Goal: Task Accomplishment & Management: Manage account settings

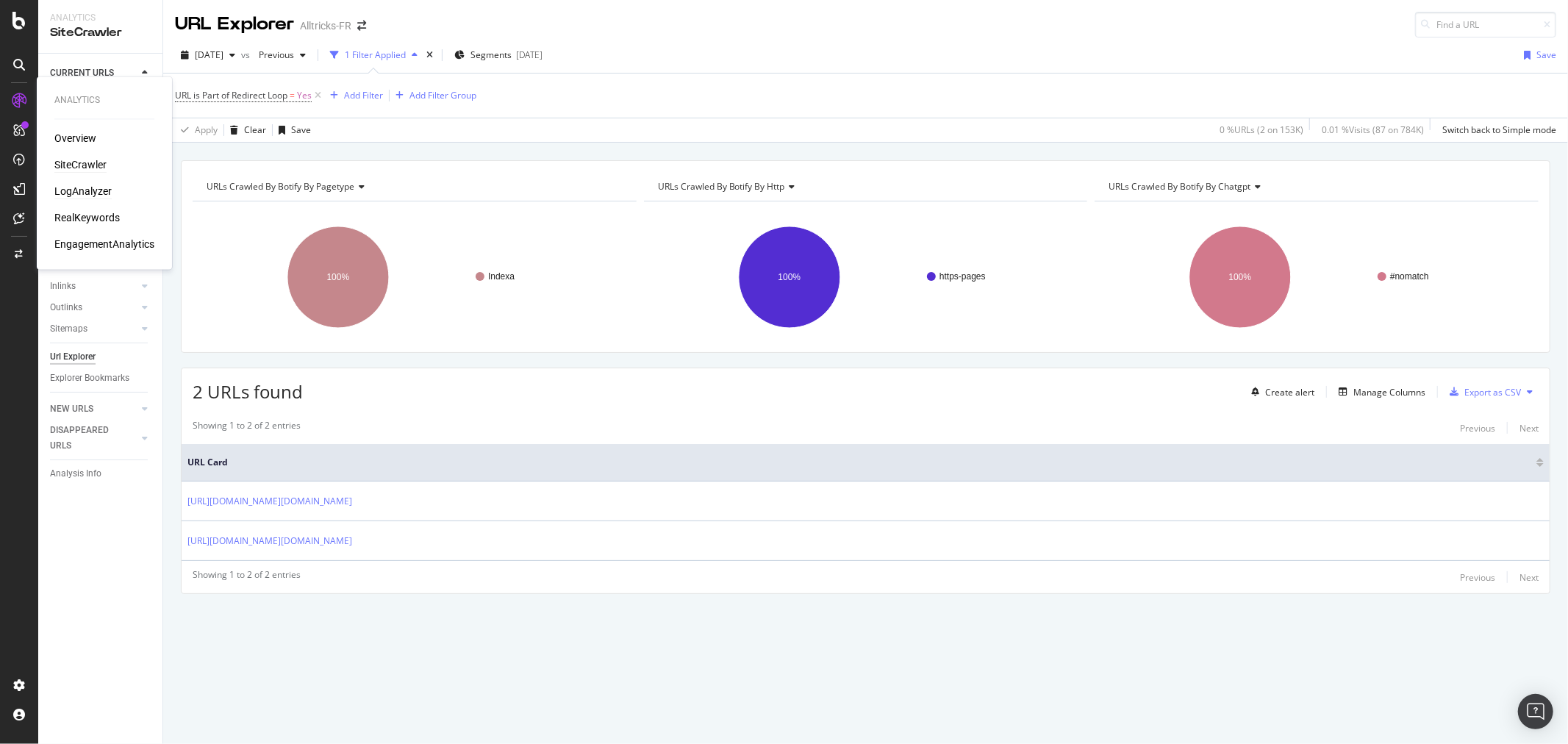
drag, startPoint x: 67, startPoint y: 188, endPoint x: 101, endPoint y: 188, distance: 34.0
click at [67, 188] on div "LogAnalyzer" at bounding box center [82, 191] width 58 height 15
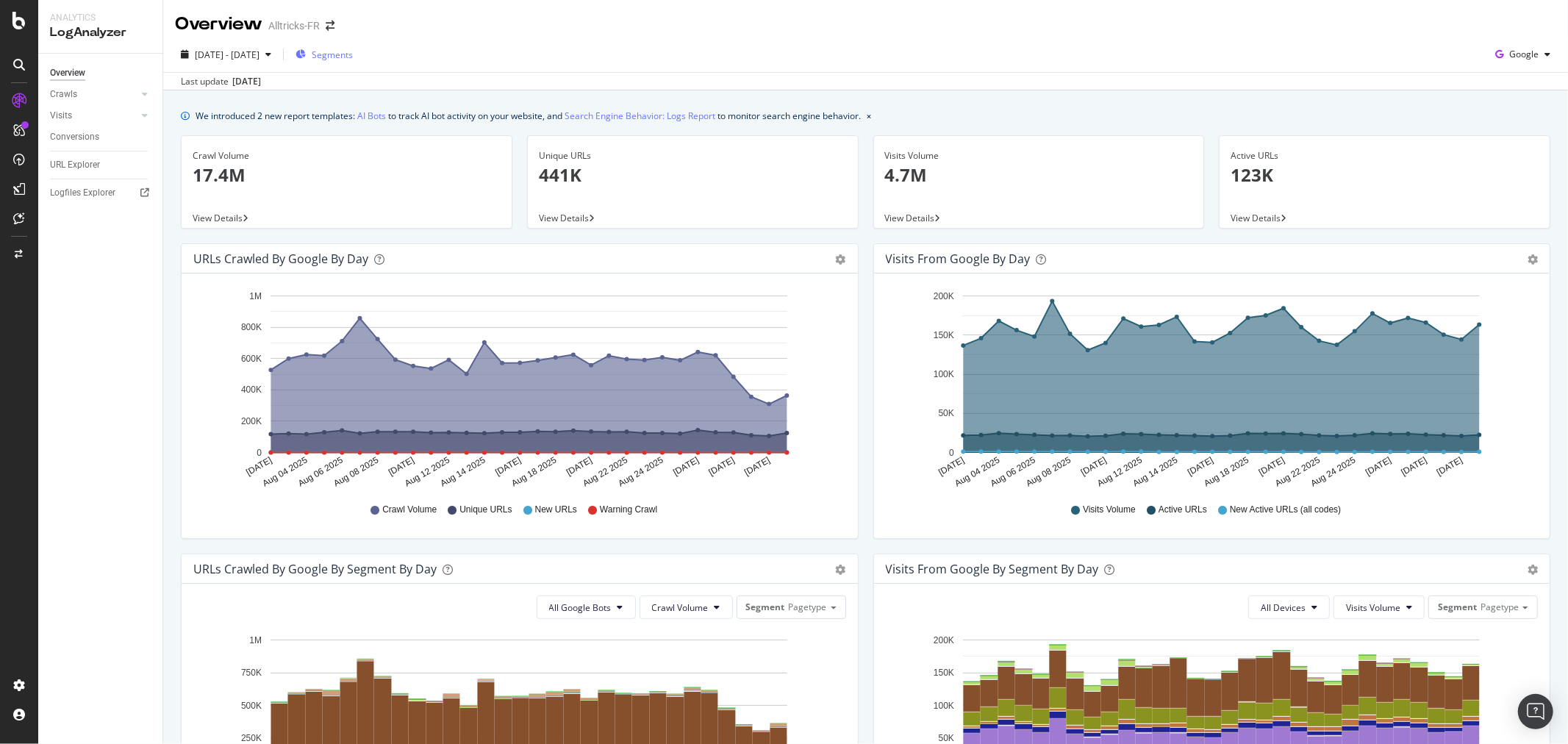
click at [353, 59] on span "Segments" at bounding box center [332, 55] width 41 height 12
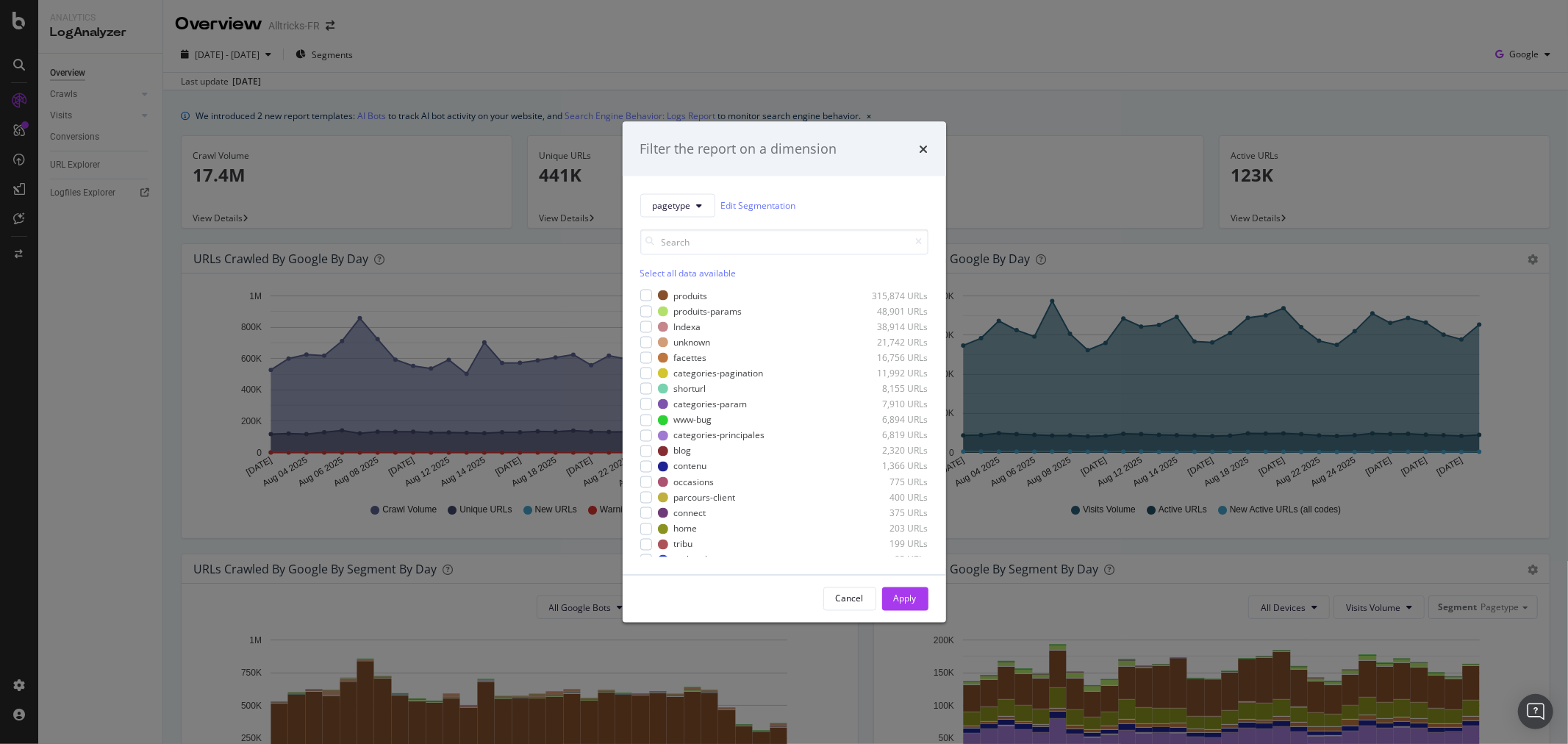
drag, startPoint x: 611, startPoint y: 63, endPoint x: 599, endPoint y: 67, distance: 12.6
click at [610, 63] on div "Filter the report on a dimension pagetype Edit Segmentation Select all data ava…" at bounding box center [784, 372] width 1568 height 744
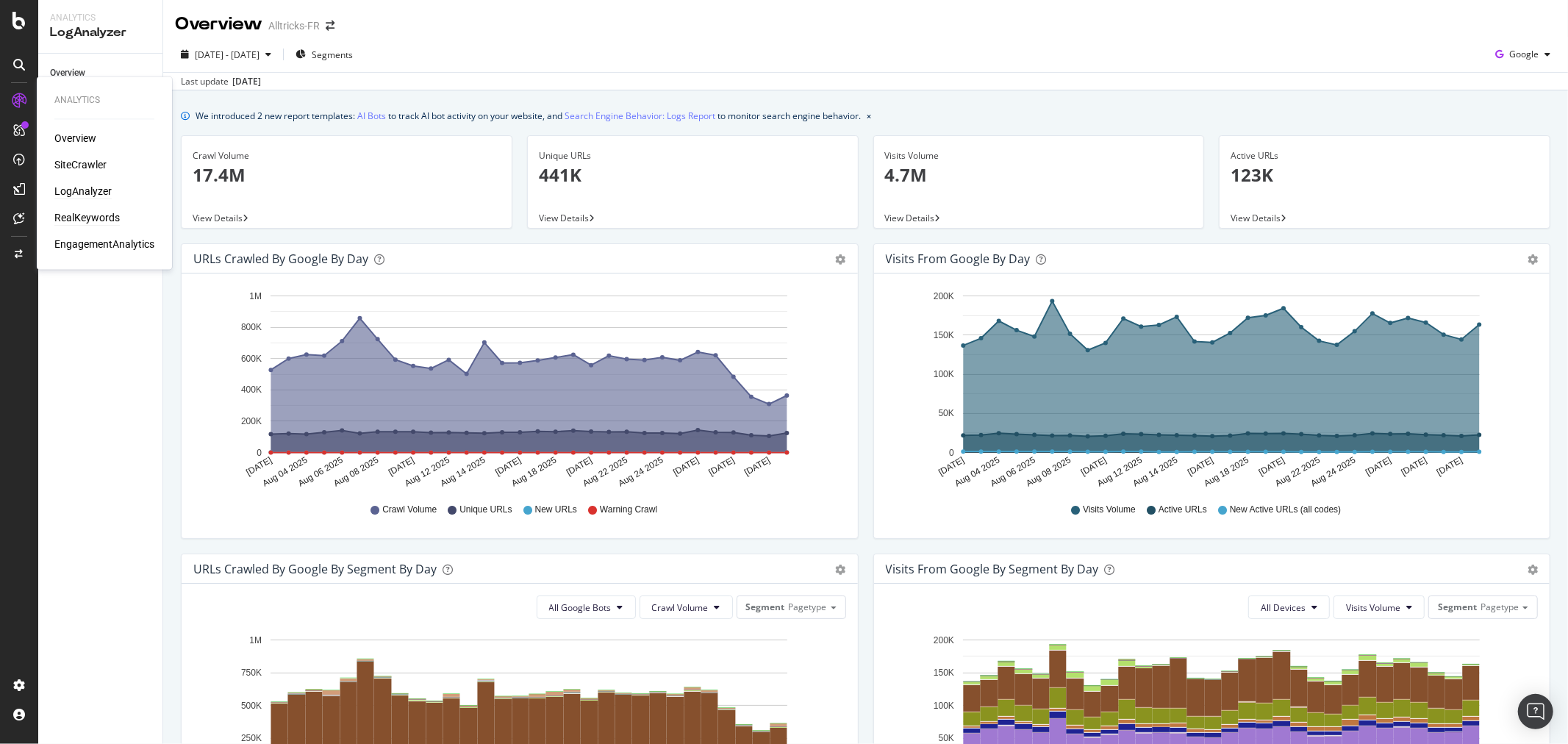
click at [81, 218] on div "RealKeywords" at bounding box center [87, 218] width 66 height 15
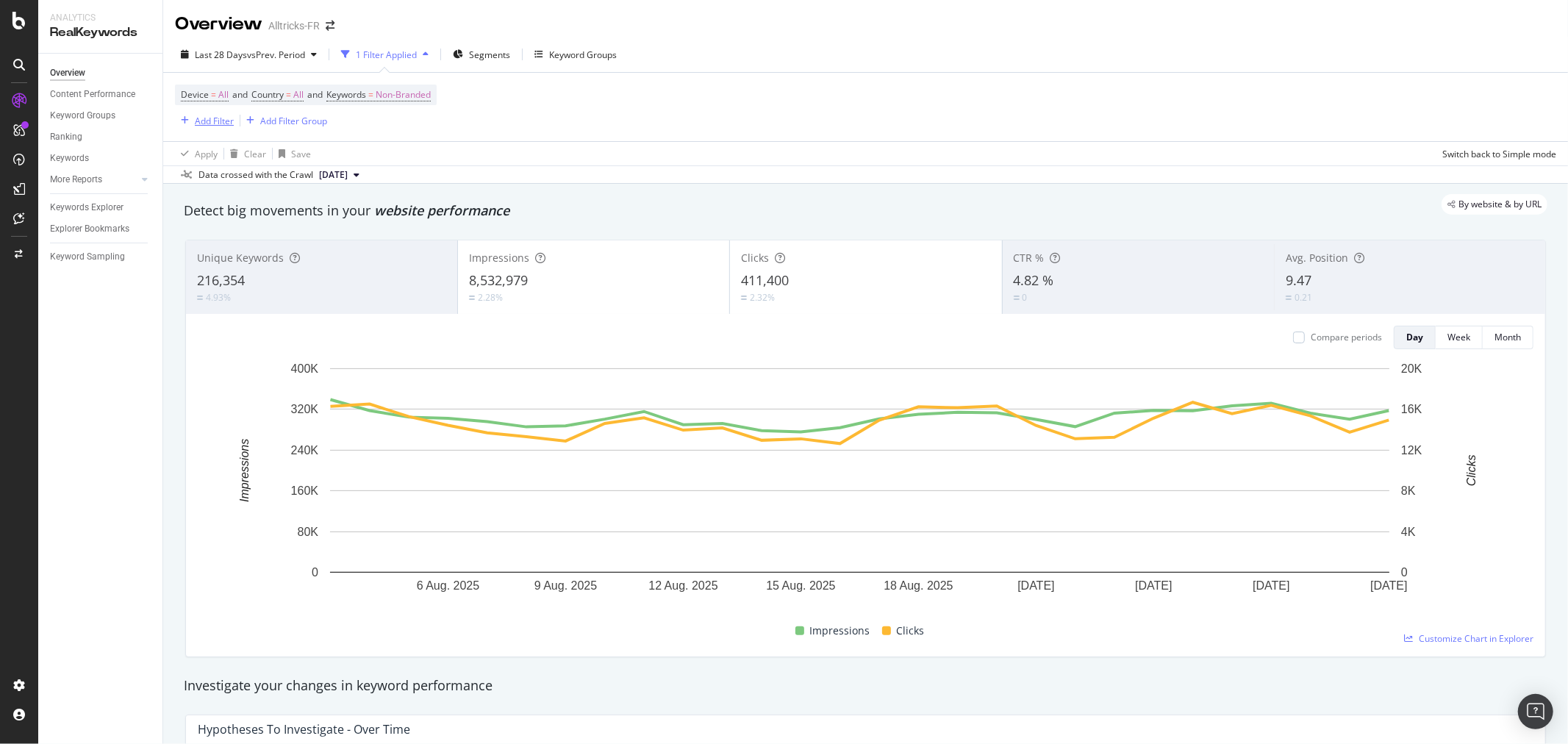
click at [197, 118] on div "Add Filter" at bounding box center [214, 120] width 39 height 12
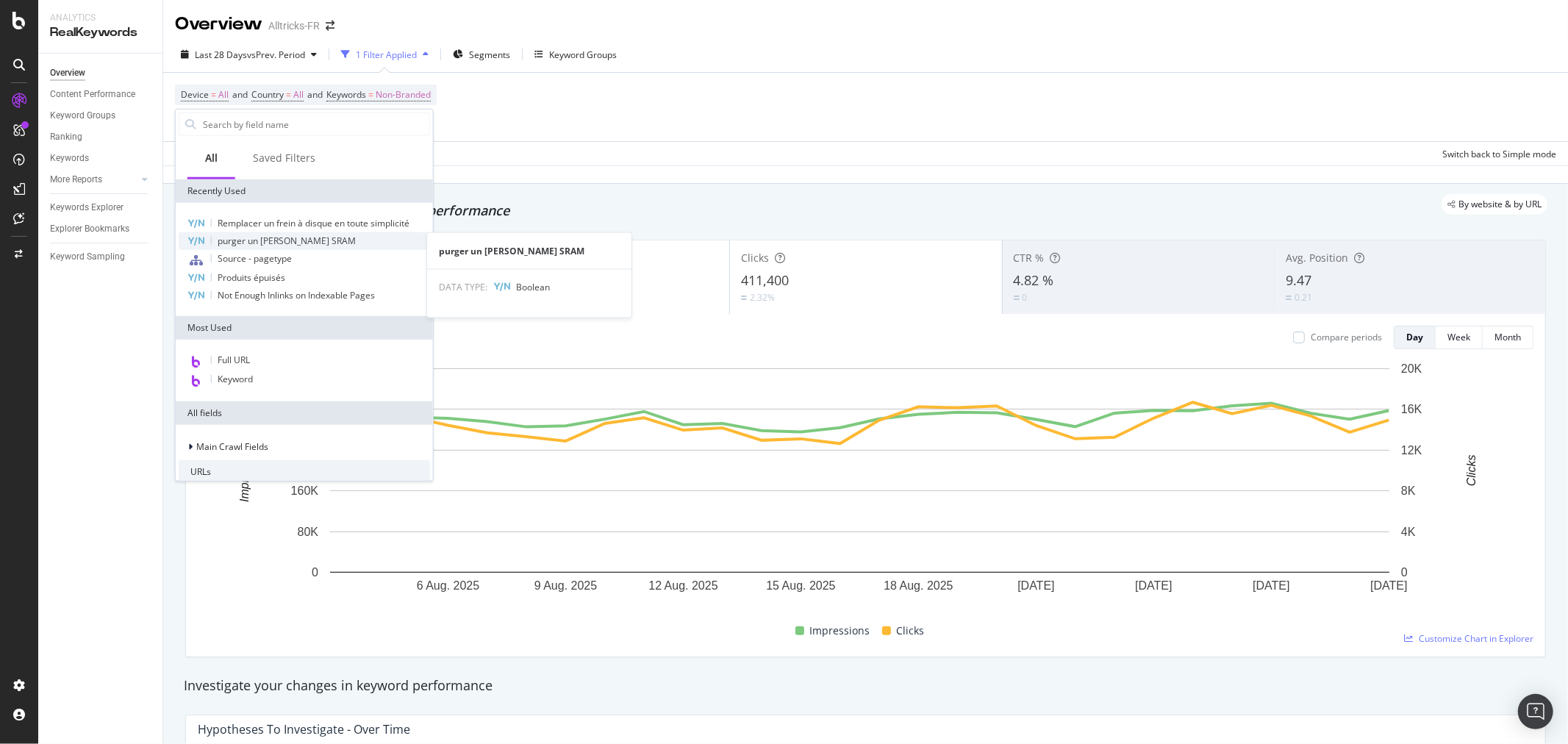
click at [313, 234] on div "purger un [PERSON_NAME] SRAM" at bounding box center [305, 241] width 252 height 18
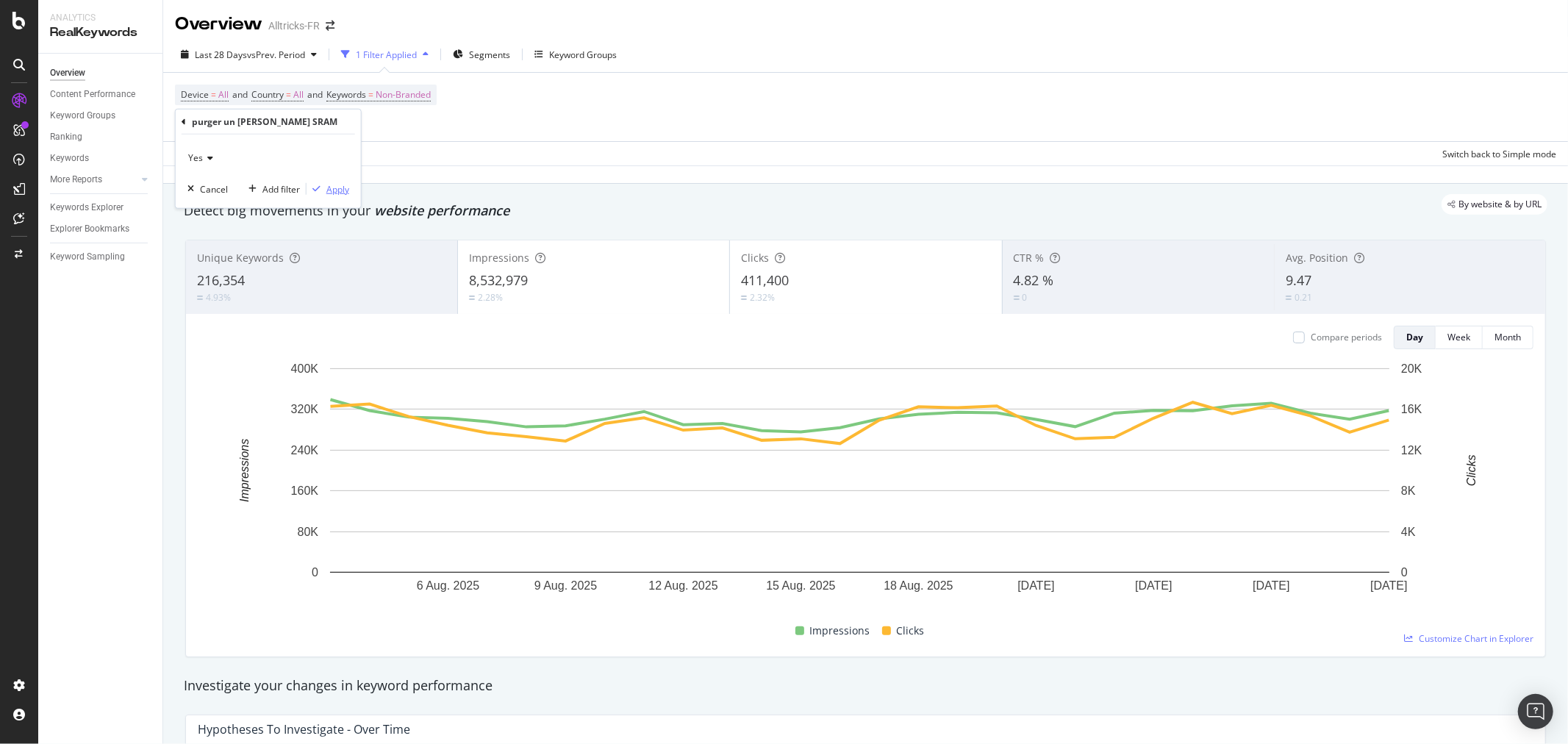
click at [333, 186] on div "Apply" at bounding box center [338, 189] width 23 height 12
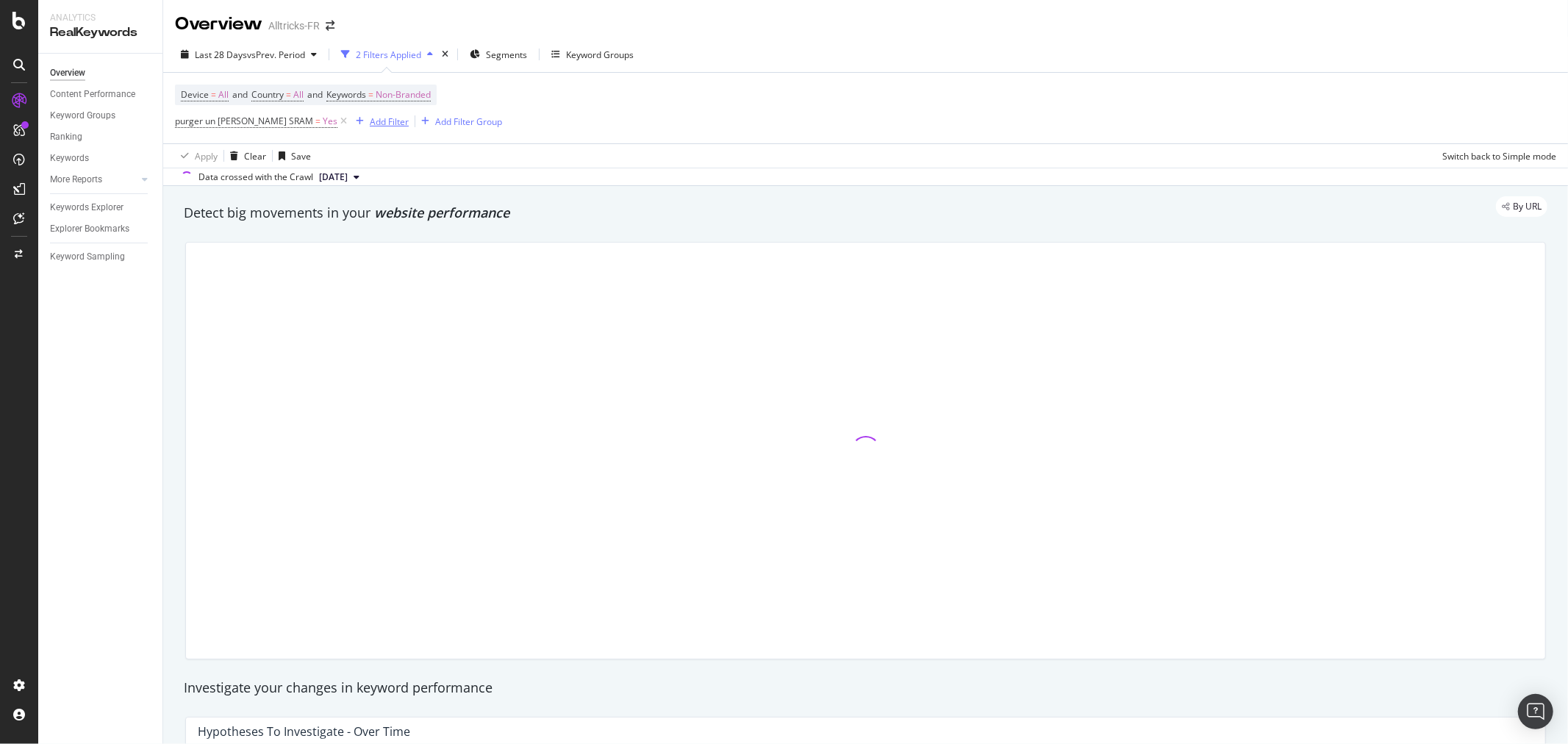
click at [369, 120] on div "Add Filter" at bounding box center [389, 121] width 39 height 12
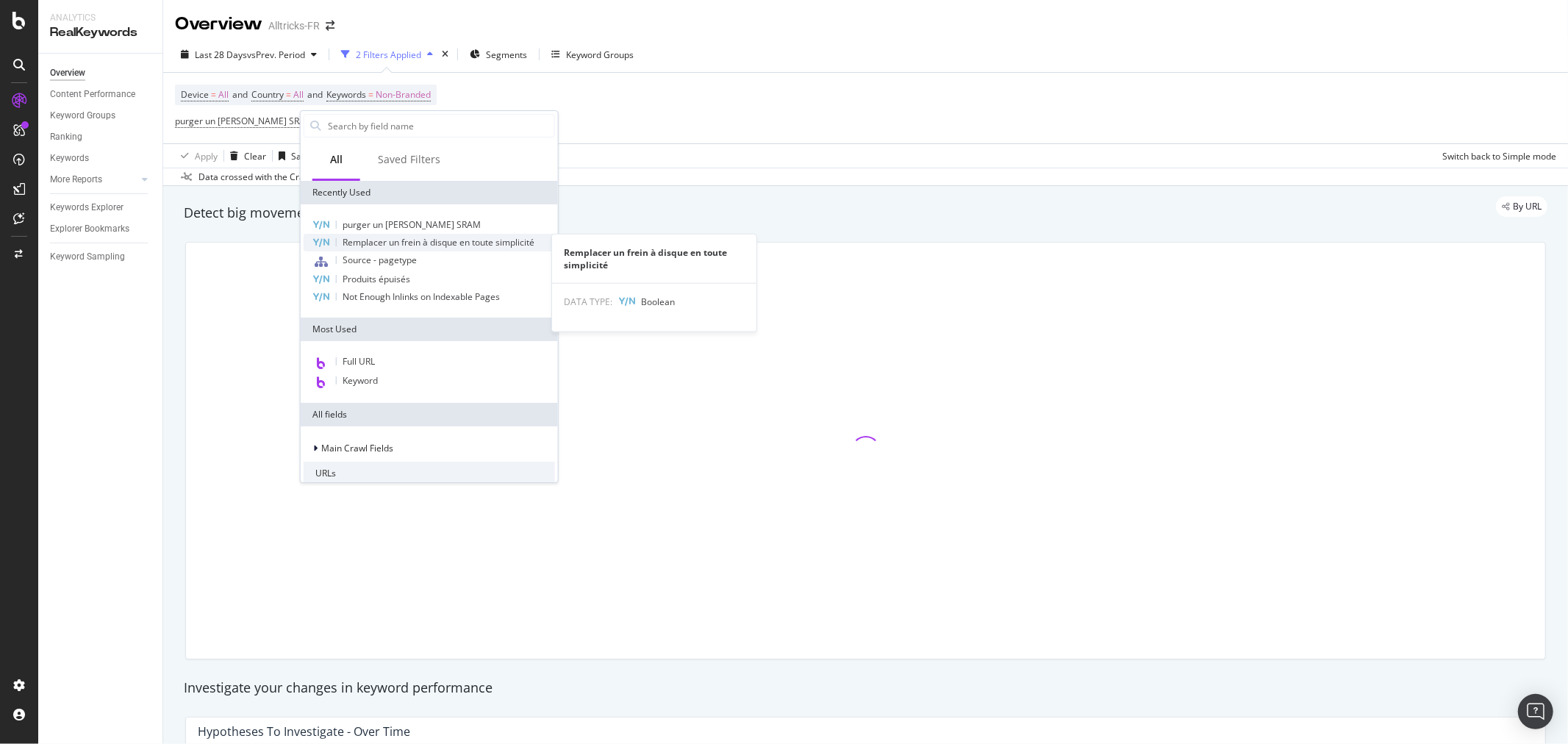
click at [408, 240] on span "Remplacer un frein à disque en toute simplicité" at bounding box center [439, 242] width 192 height 12
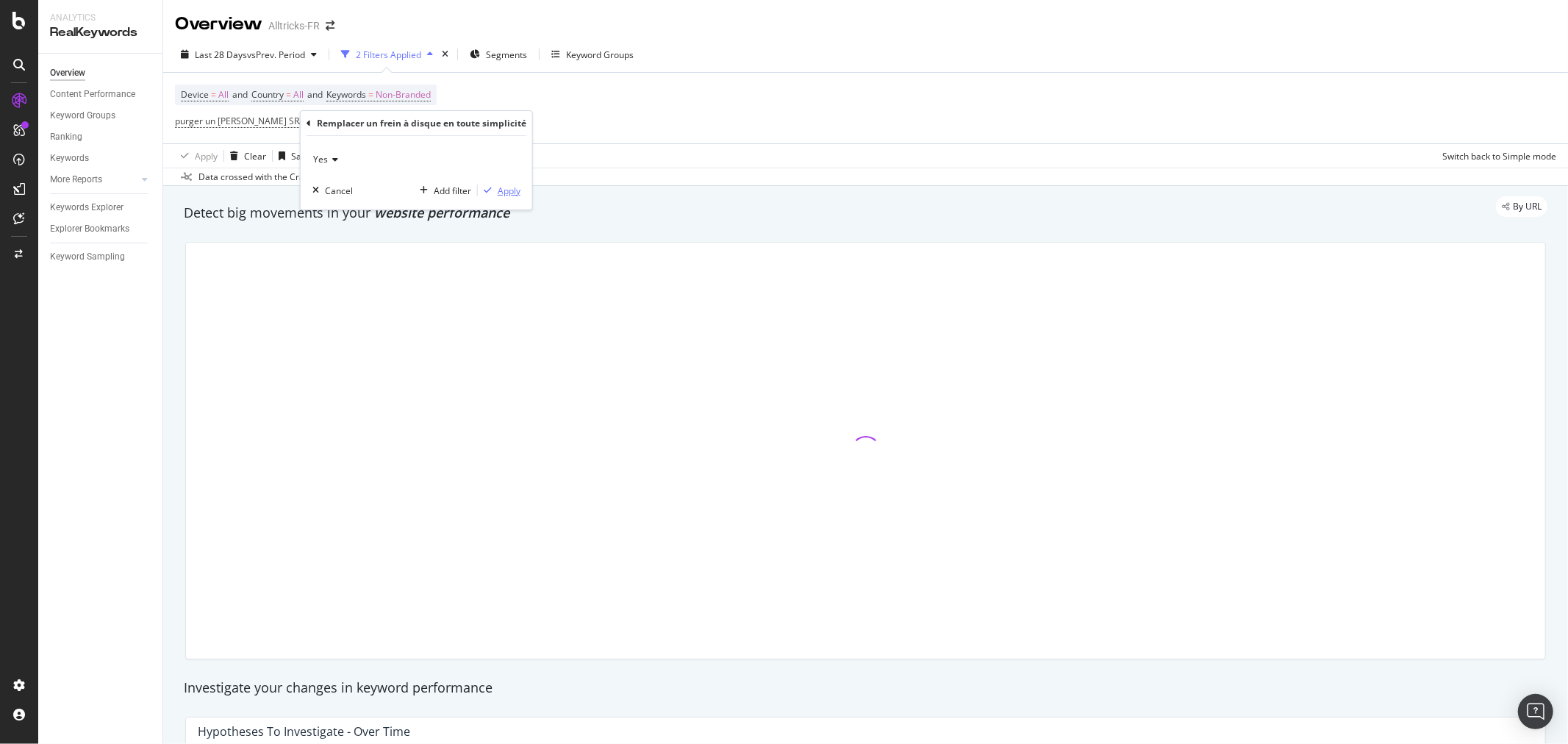
click at [488, 187] on icon "button" at bounding box center [487, 190] width 8 height 9
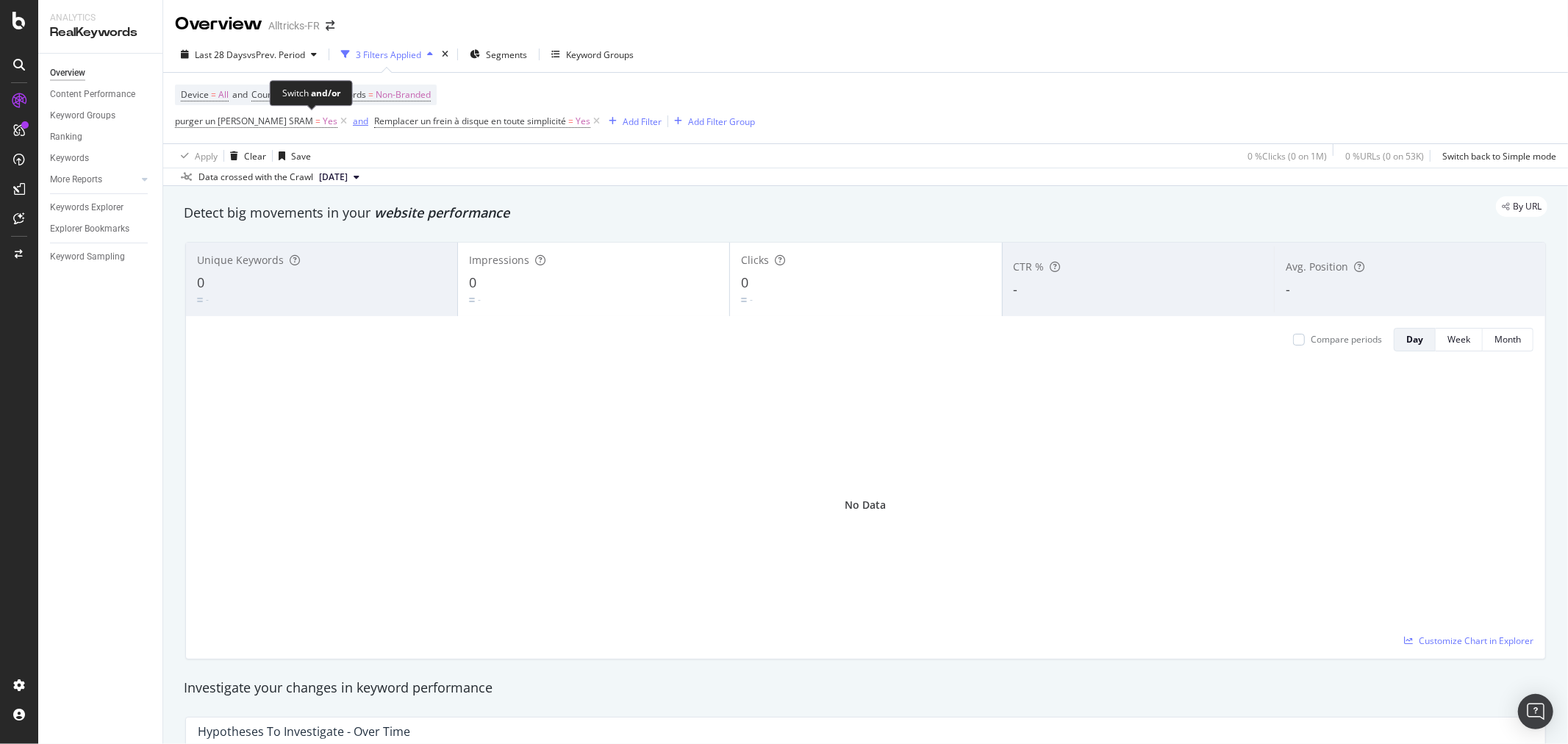
click at [353, 122] on div "and" at bounding box center [360, 120] width 15 height 12
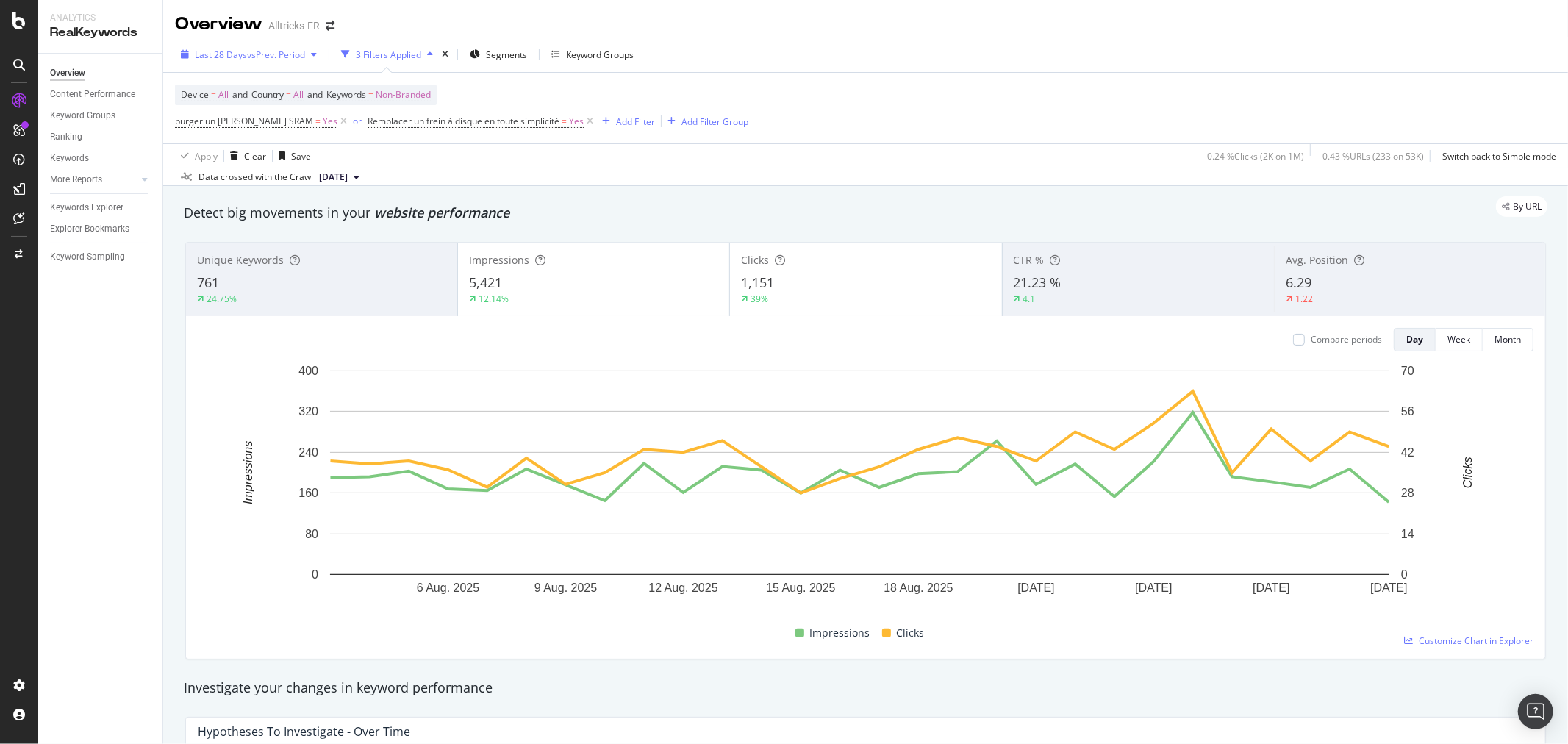
click at [254, 66] on button "Last 28 Days vs Prev. Period" at bounding box center [248, 54] width 148 height 24
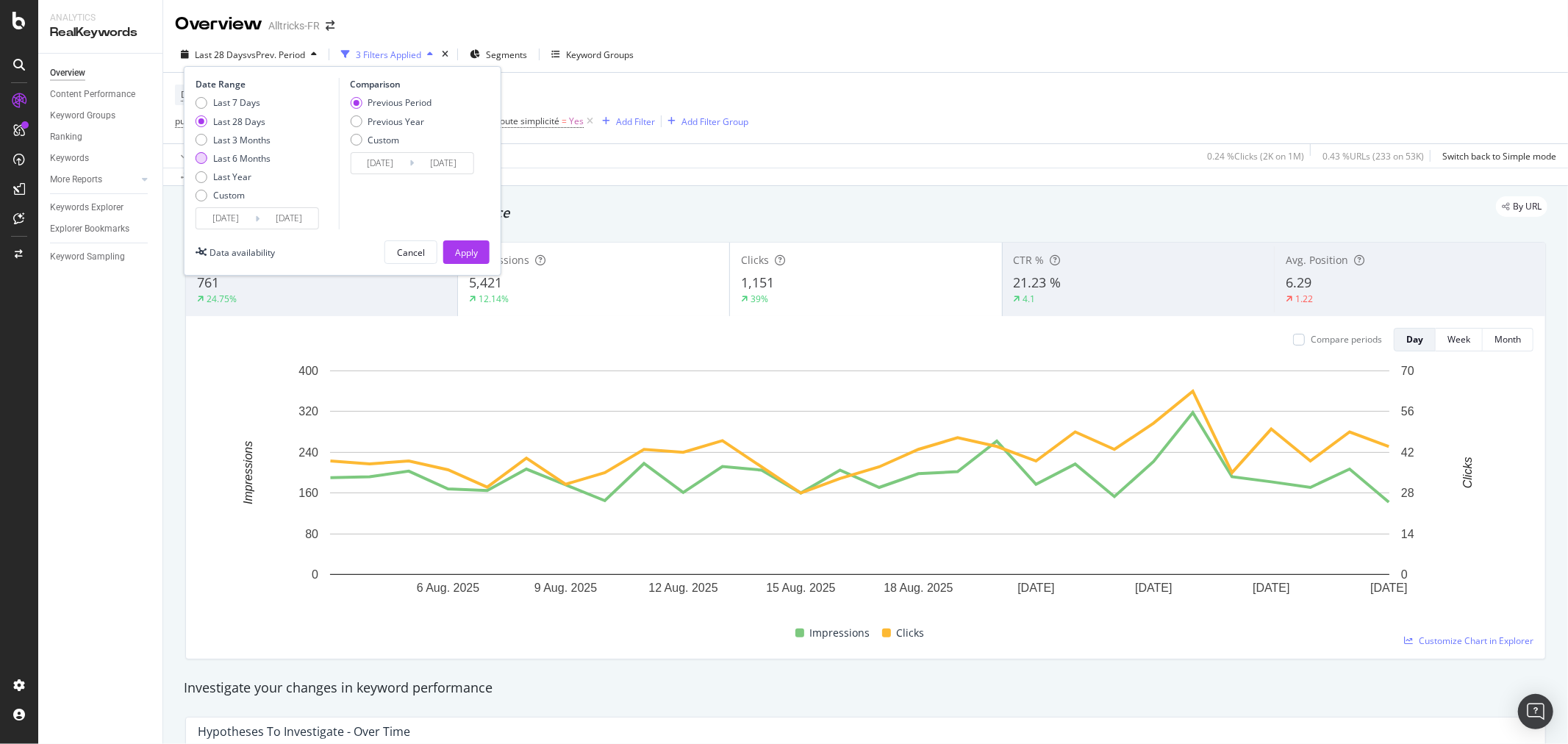
click at [239, 154] on div "Last 6 Months" at bounding box center [242, 159] width 58 height 12
type input "2025/03/01"
type input "2024/08/29"
type input "2025/02/28"
click at [470, 246] on div "Apply" at bounding box center [467, 252] width 23 height 12
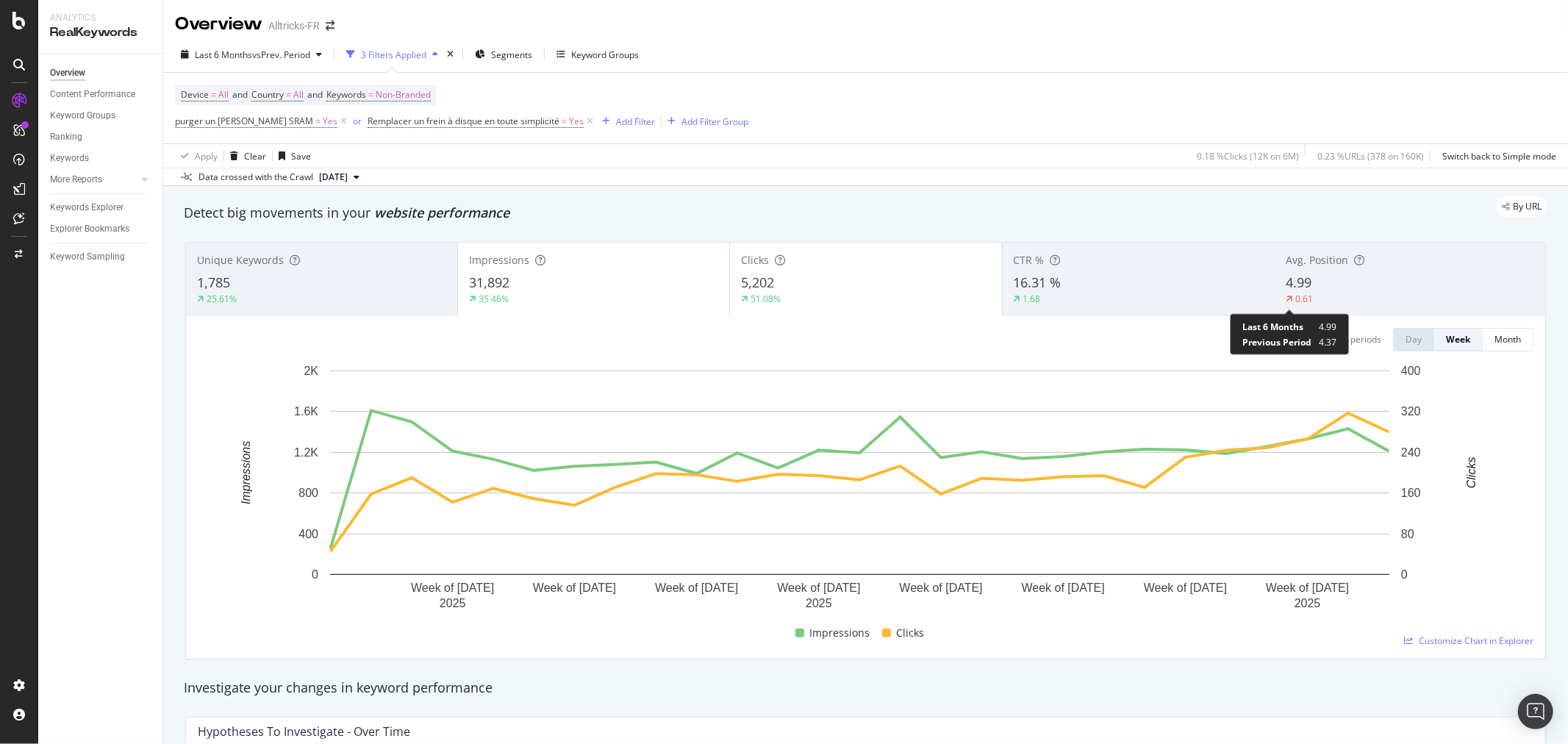
click at [1044, 284] on div "4.99" at bounding box center [1409, 283] width 248 height 19
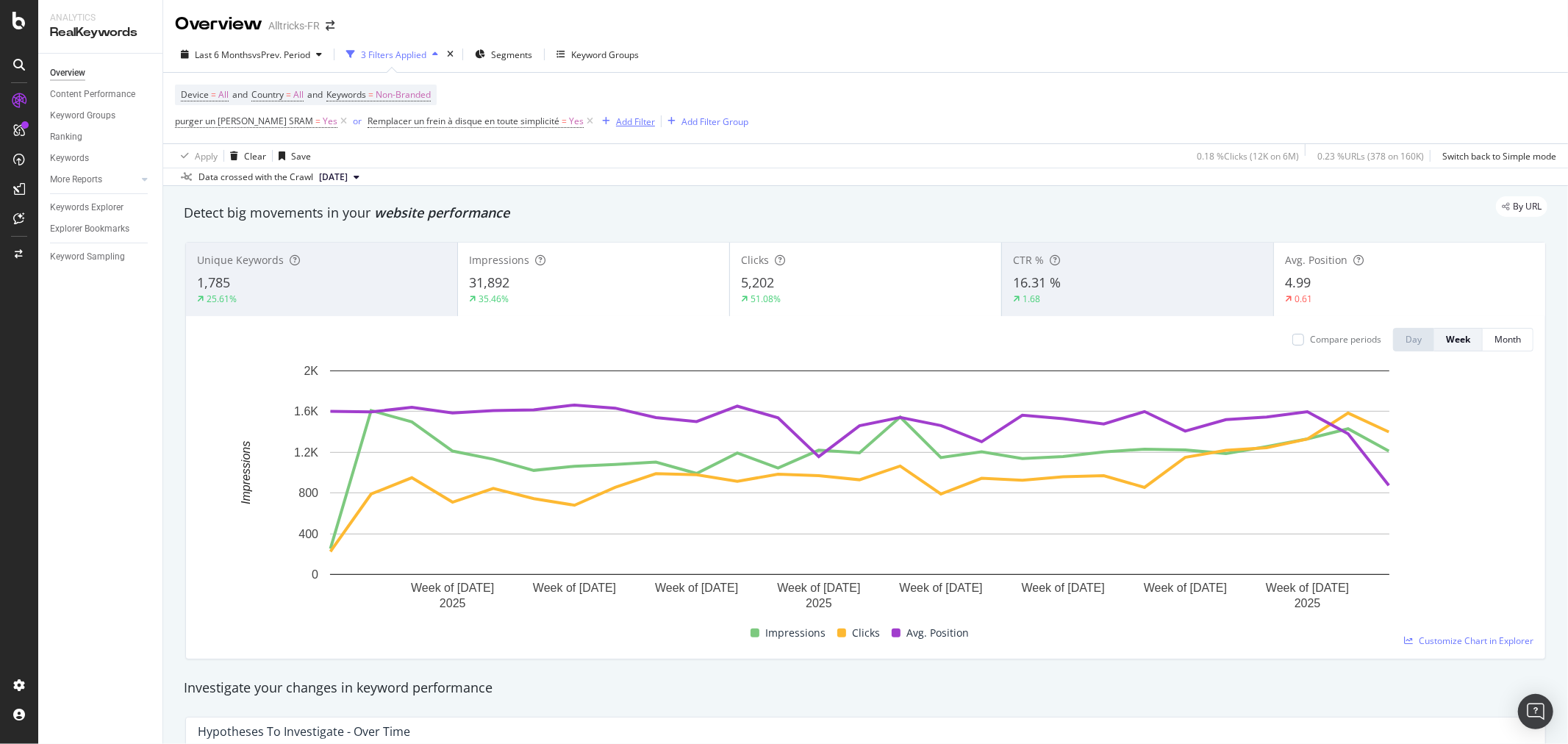
click at [602, 122] on icon "button" at bounding box center [606, 121] width 8 height 9
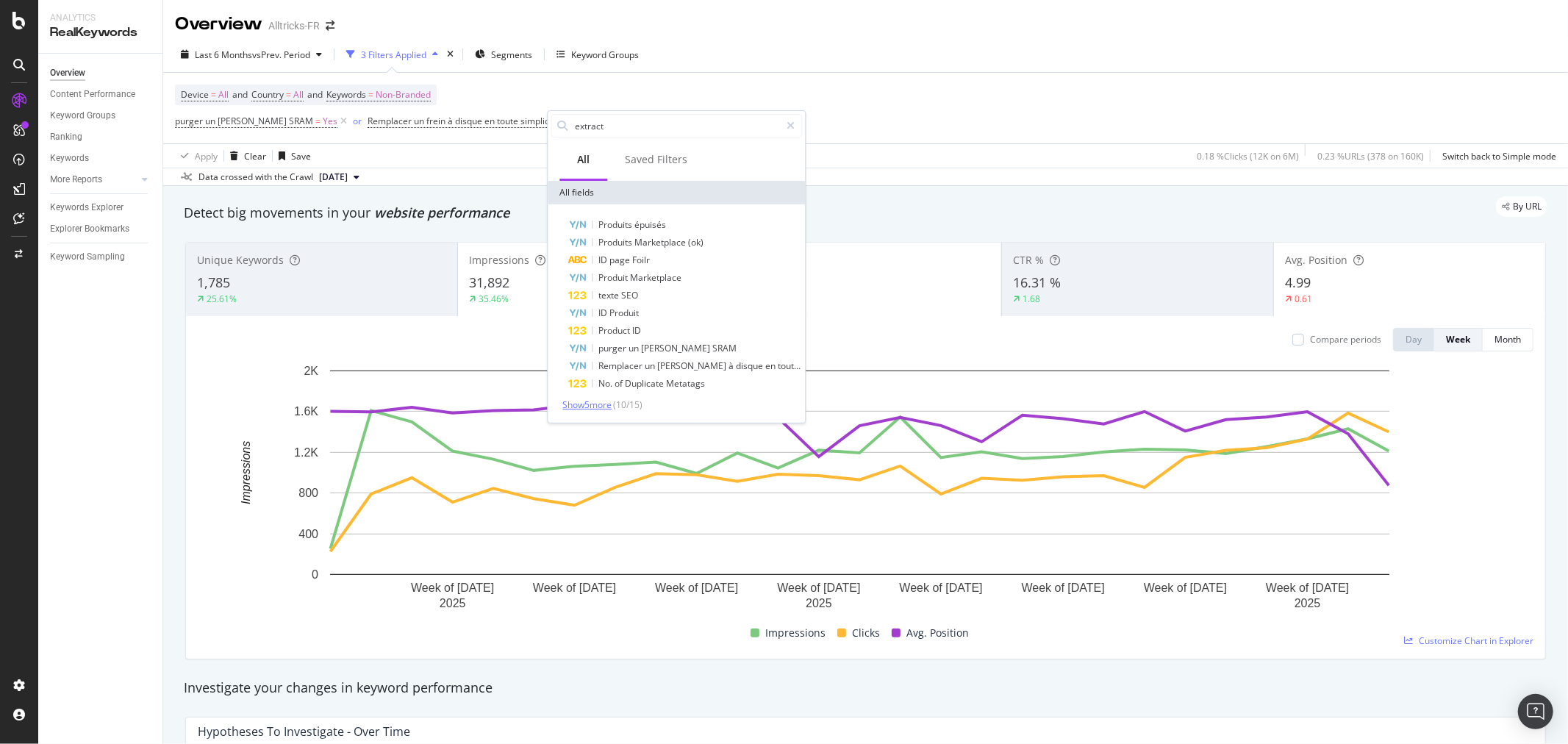
type input "extract"
click at [607, 400] on span "Show 5 more" at bounding box center [587, 405] width 50 height 12
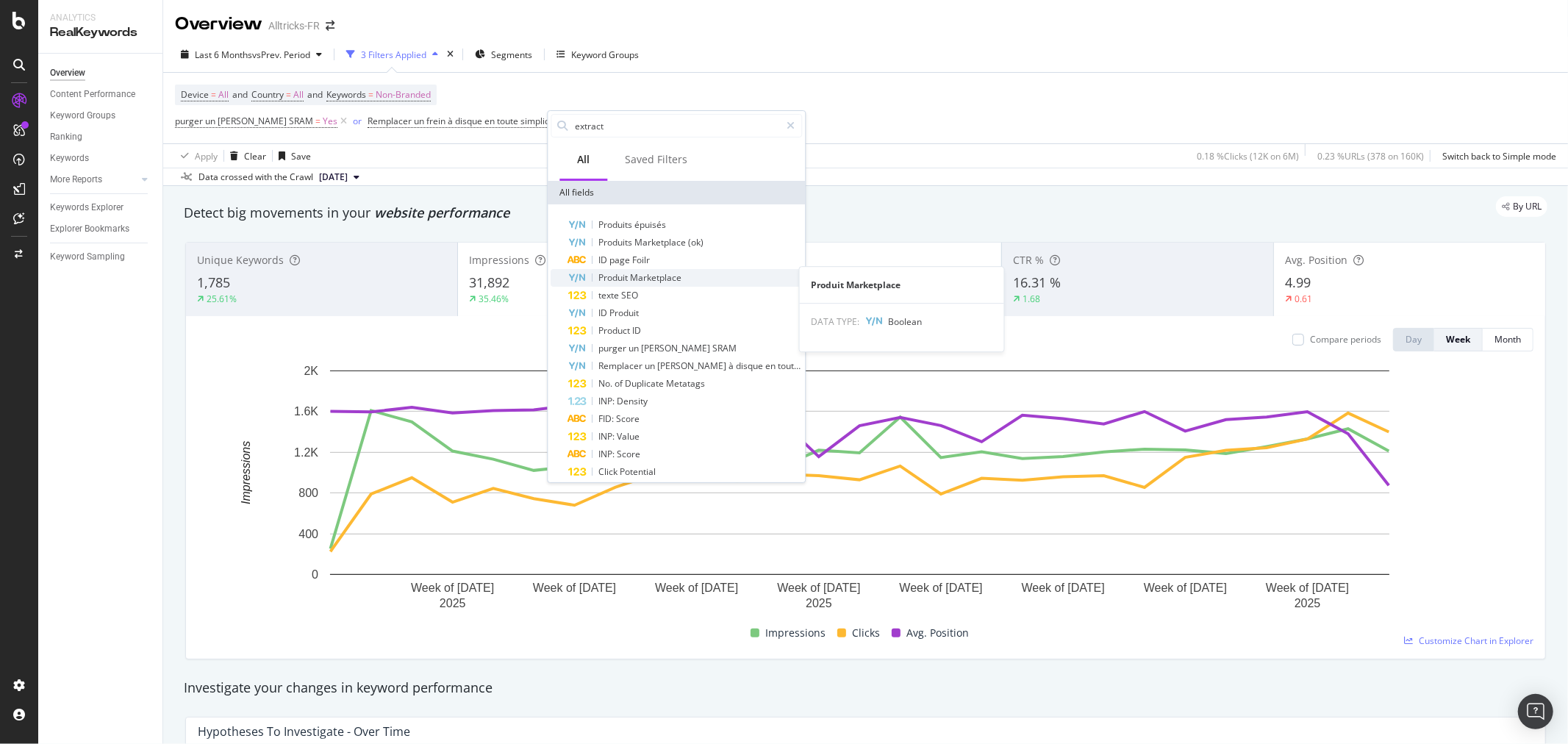
scroll to position [9, 0]
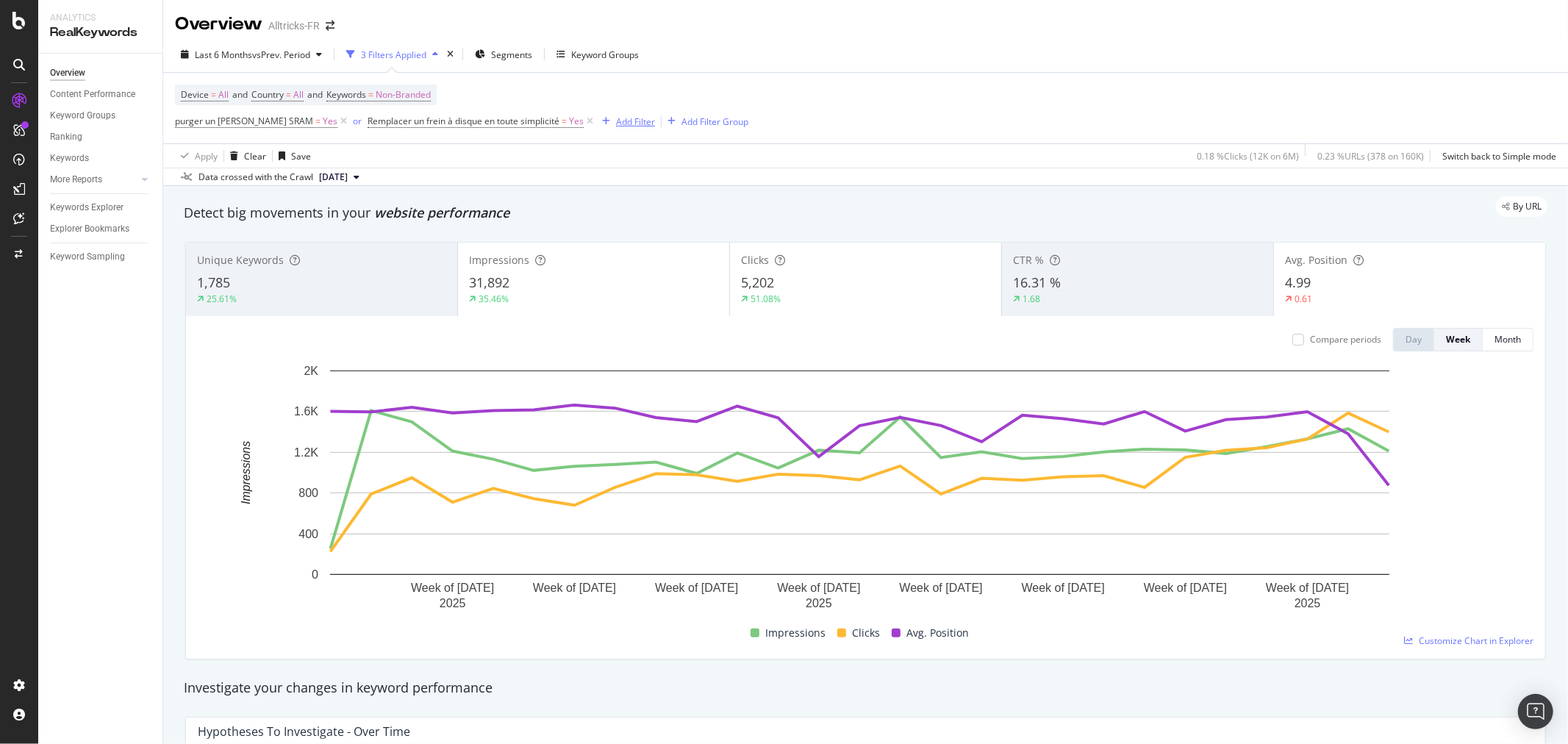
click at [616, 120] on div "Add Filter" at bounding box center [635, 121] width 39 height 12
type input "t"
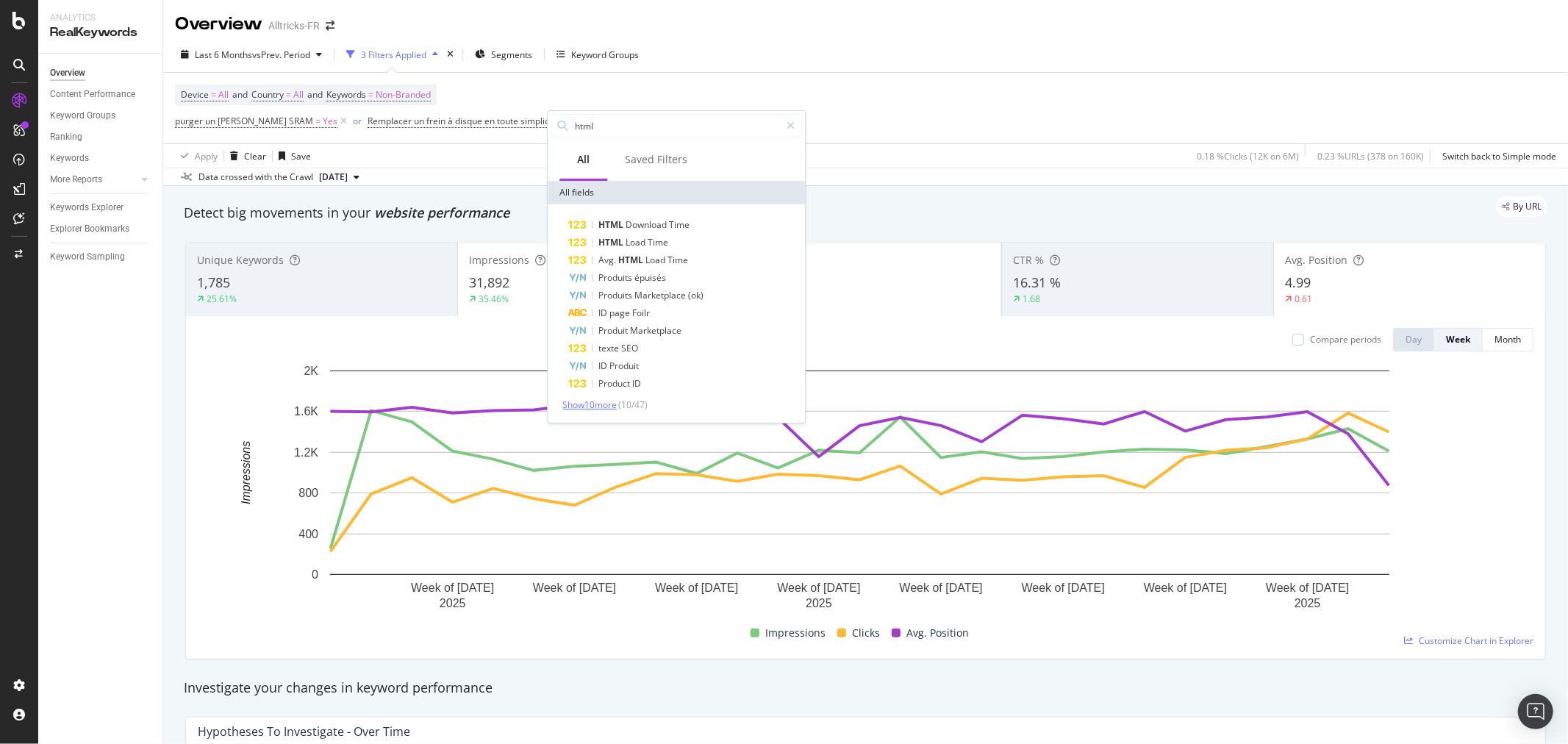
type input "html"
click at [612, 408] on span "Show 10 more" at bounding box center [589, 405] width 54 height 12
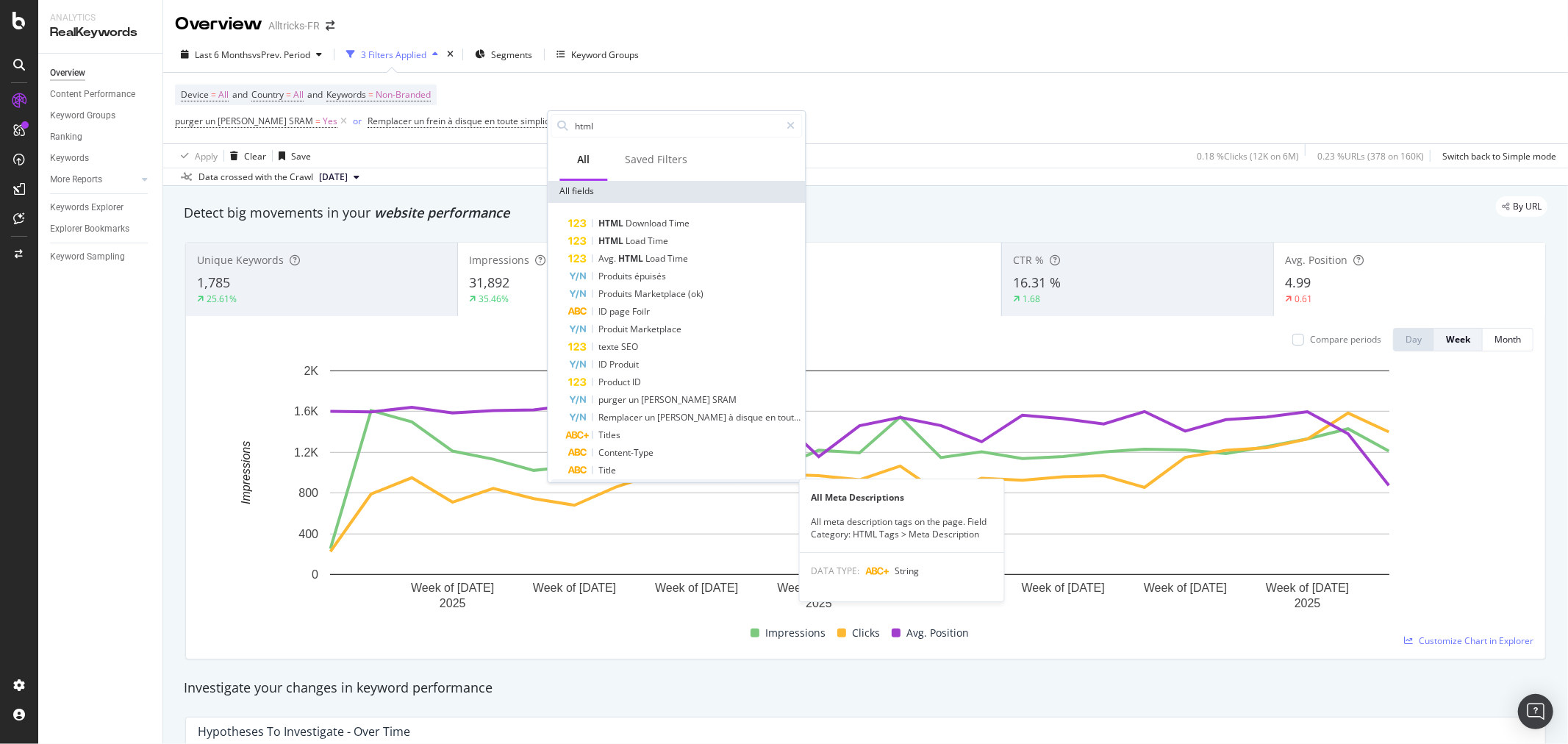
scroll to position [0, 0]
click at [1044, 205] on div "By URL" at bounding box center [858, 206] width 1378 height 20
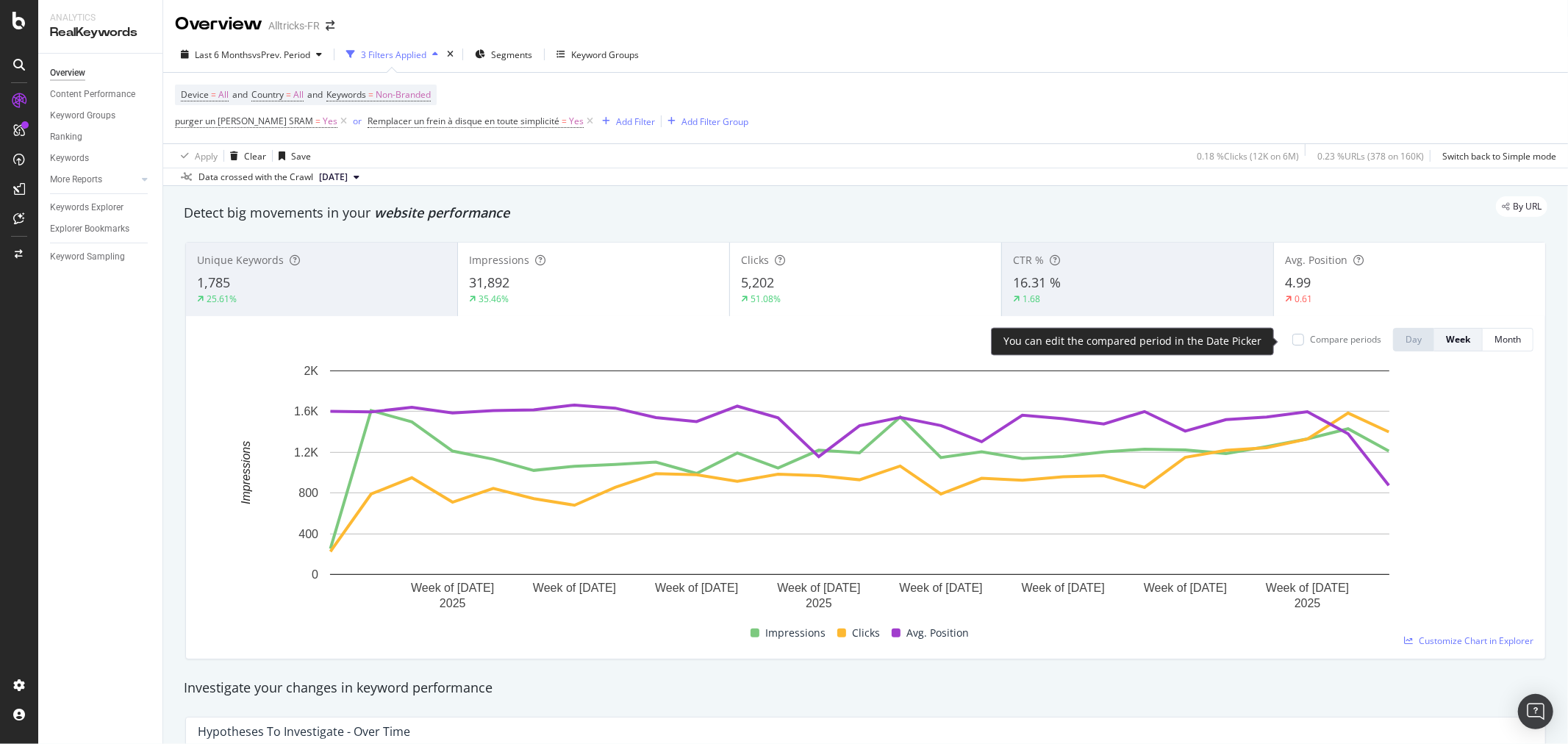
click at [1044, 344] on div "Compare periods" at bounding box center [1346, 339] width 71 height 12
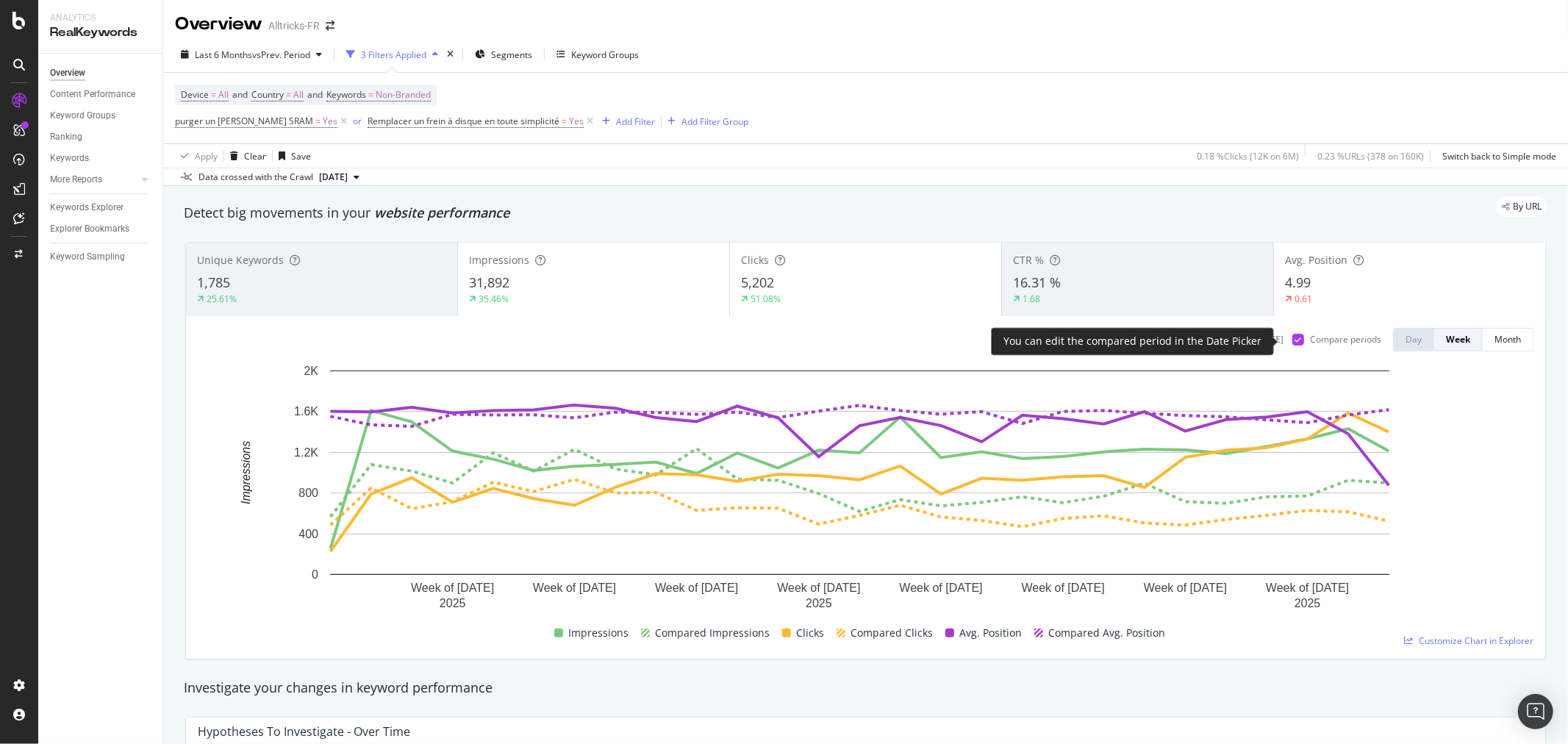
click at [1044, 337] on div at bounding box center [1298, 339] width 12 height 12
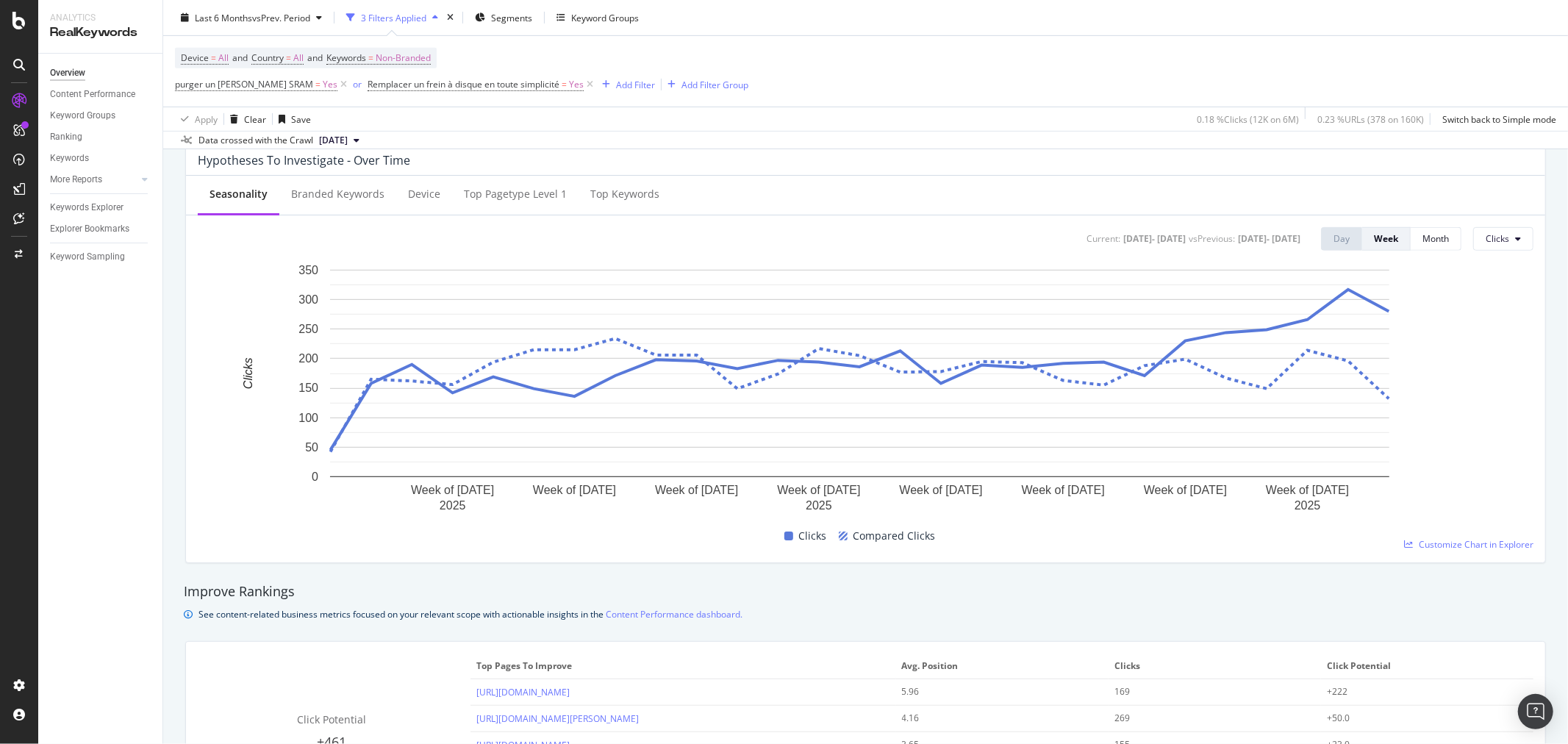
scroll to position [81, 0]
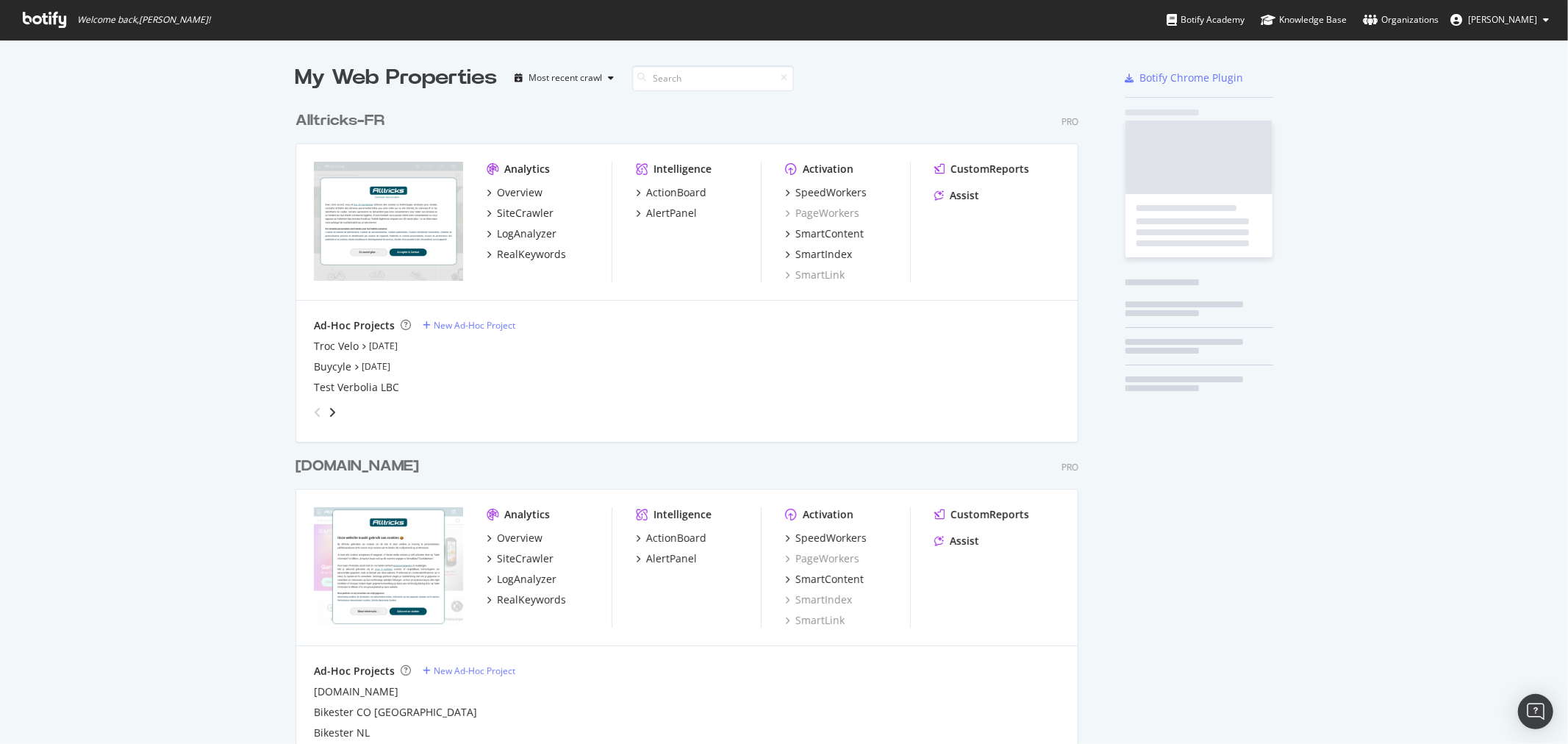
scroll to position [1635, 782]
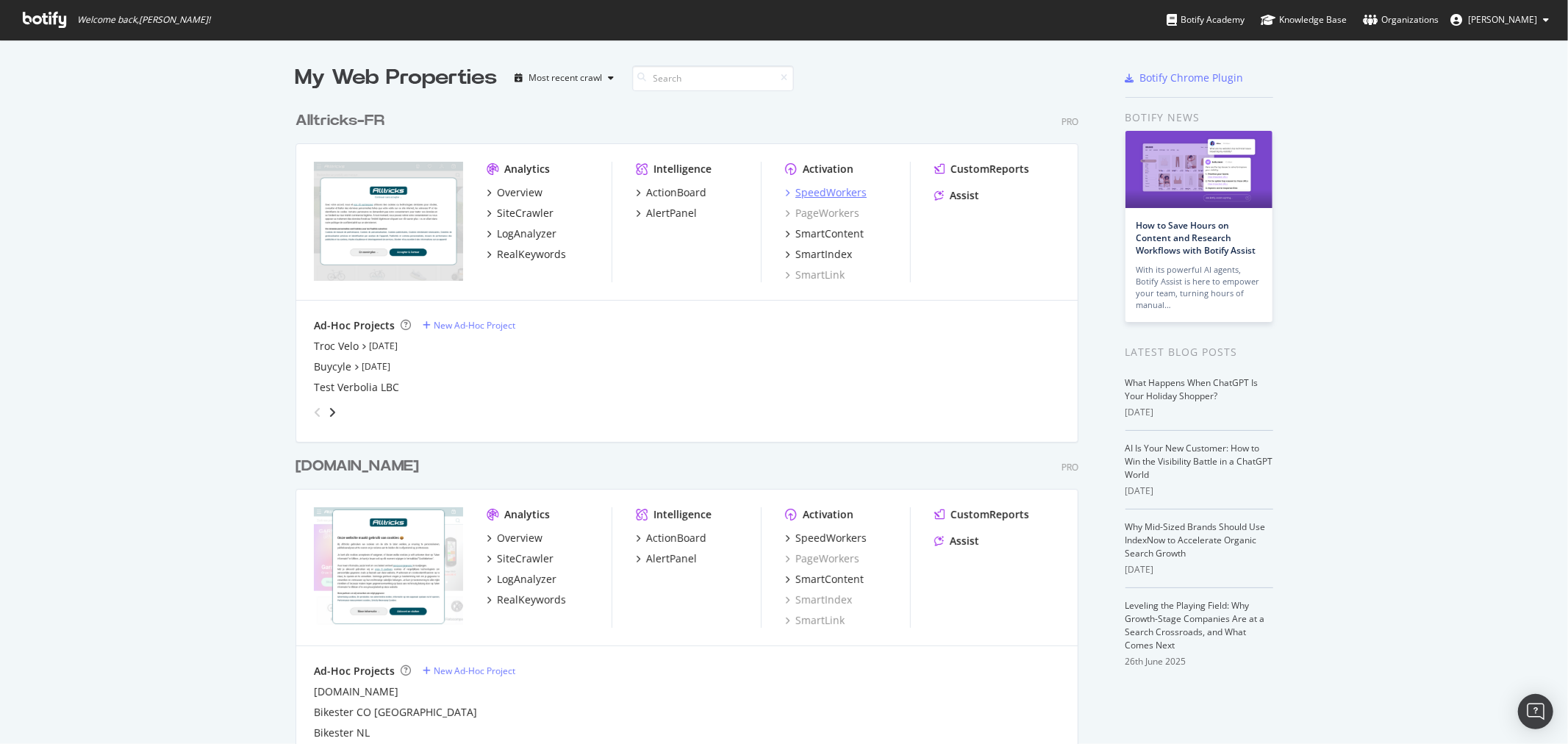
click at [829, 192] on div "SpeedWorkers" at bounding box center [831, 192] width 71 height 15
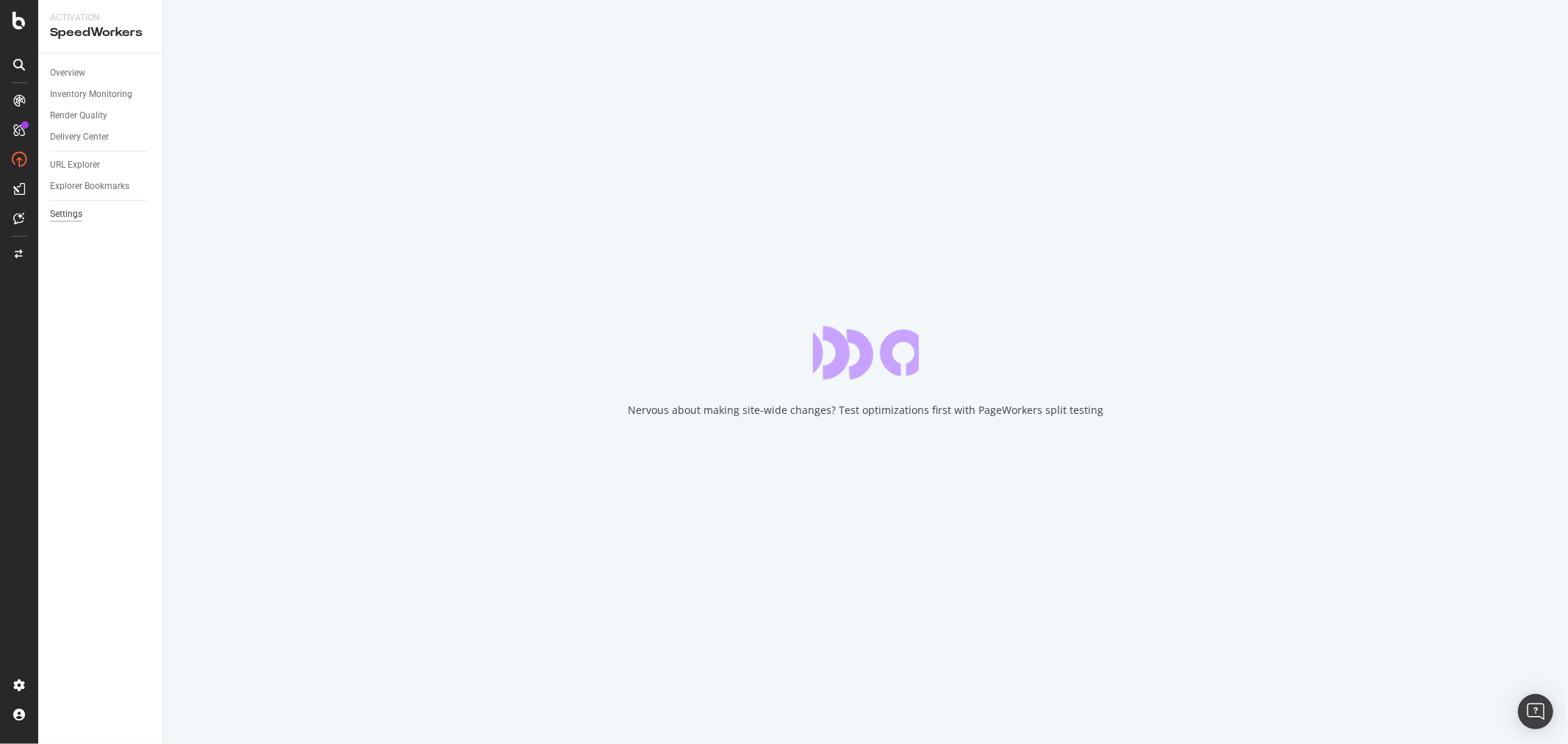
click at [76, 213] on div "Settings" at bounding box center [66, 213] width 33 height 15
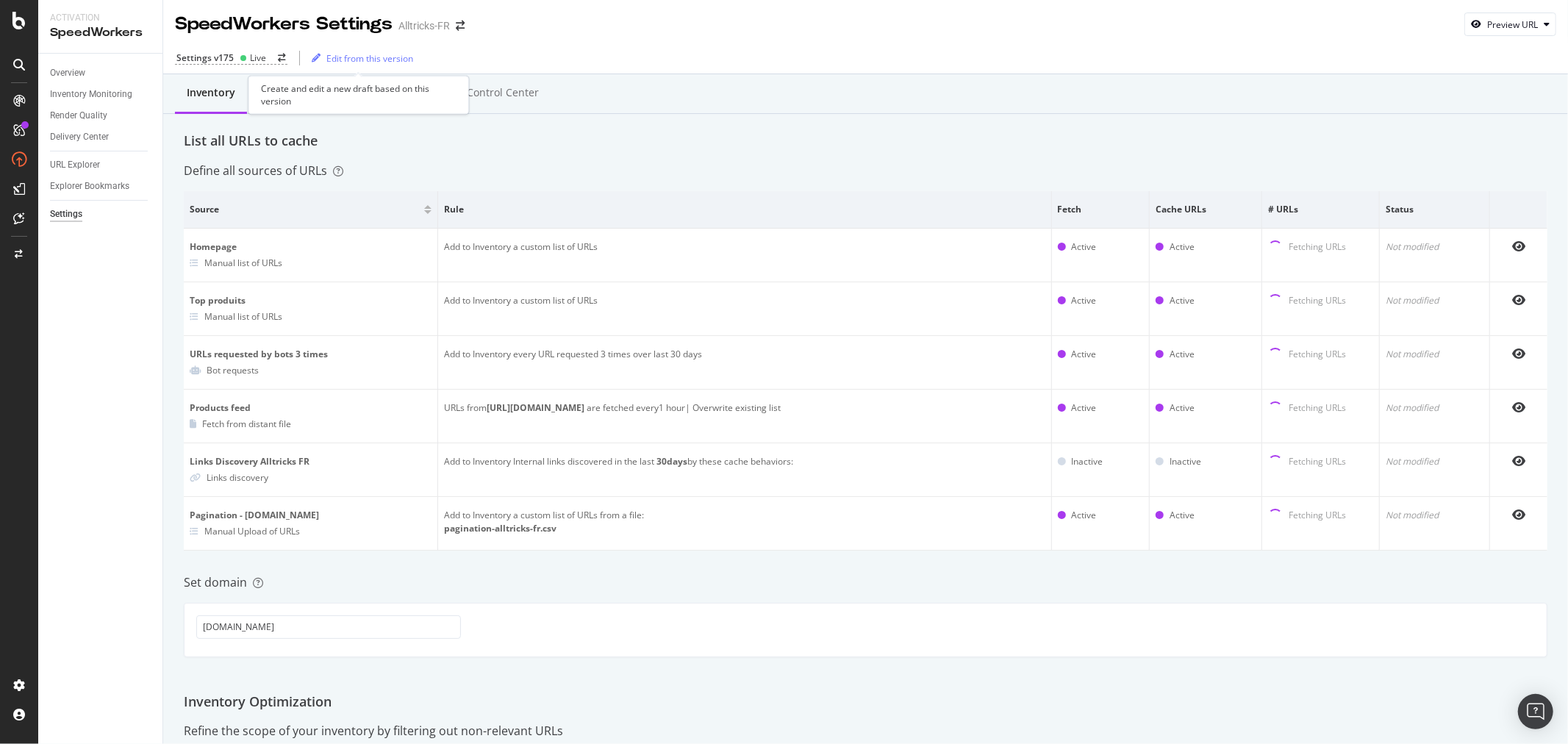
click at [386, 83] on div "Create and edit a new draft based on this version" at bounding box center [358, 94] width 221 height 38
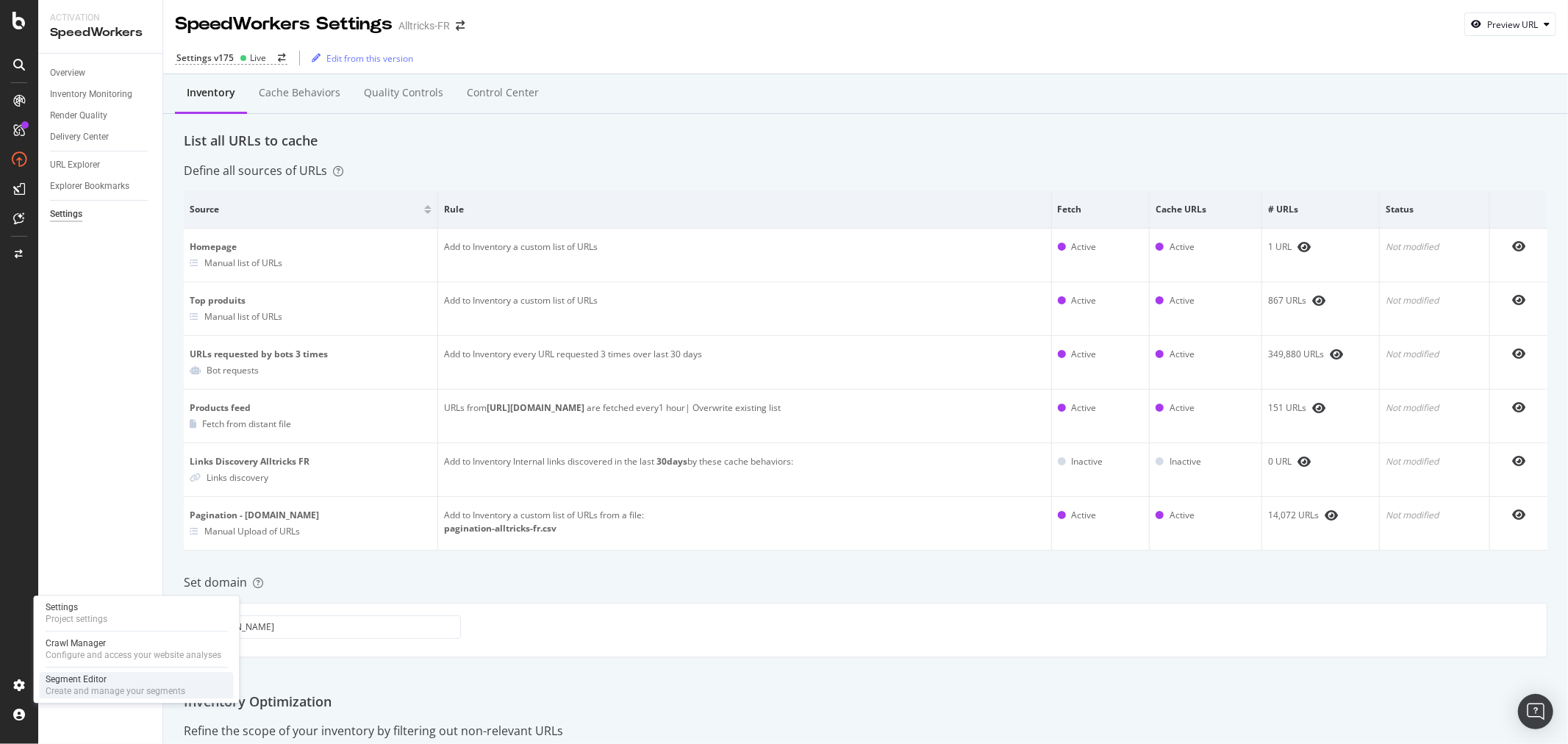
click at [113, 677] on div "Segment Editor" at bounding box center [115, 678] width 140 height 12
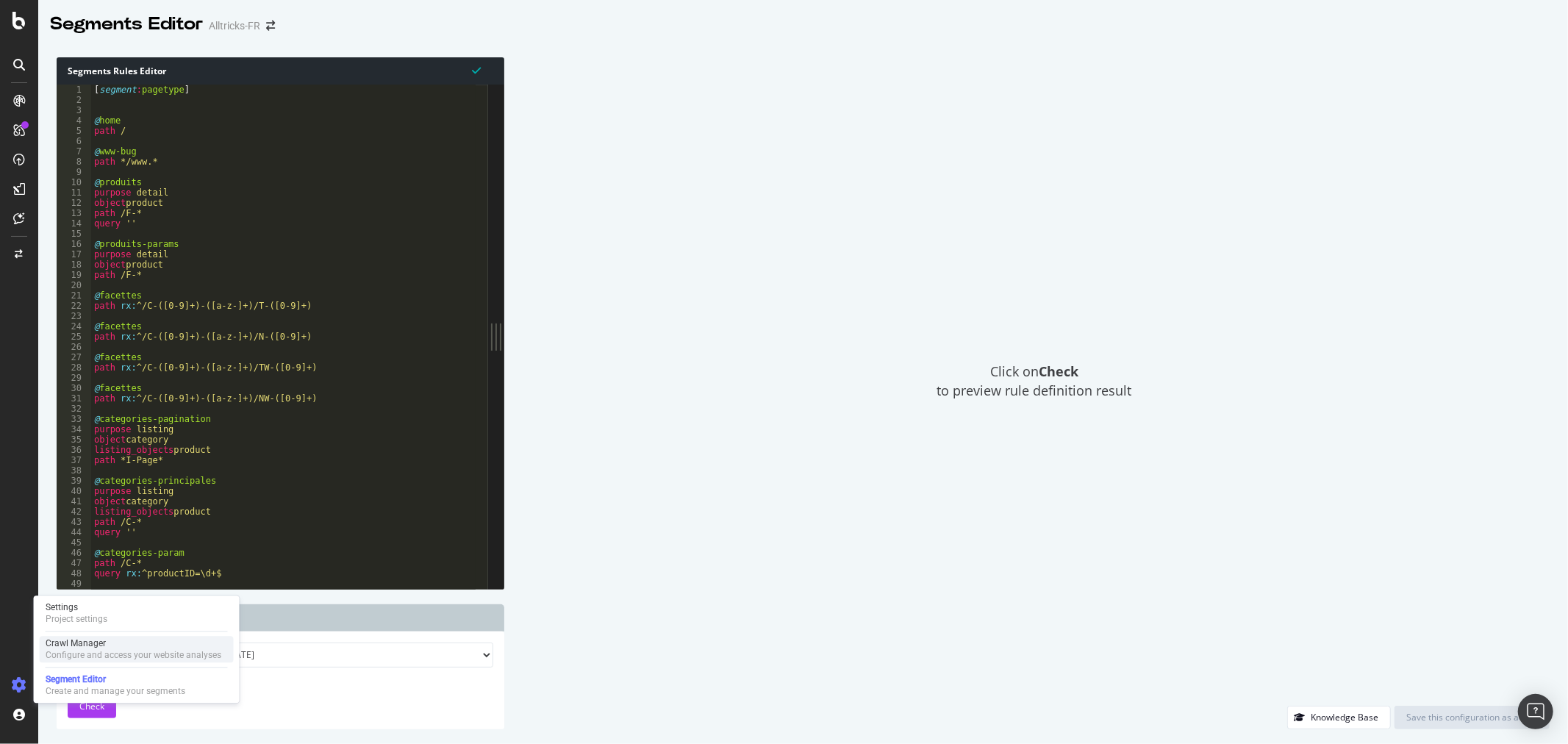
click at [91, 642] on div "Crawl Manager" at bounding box center [133, 642] width 175 height 12
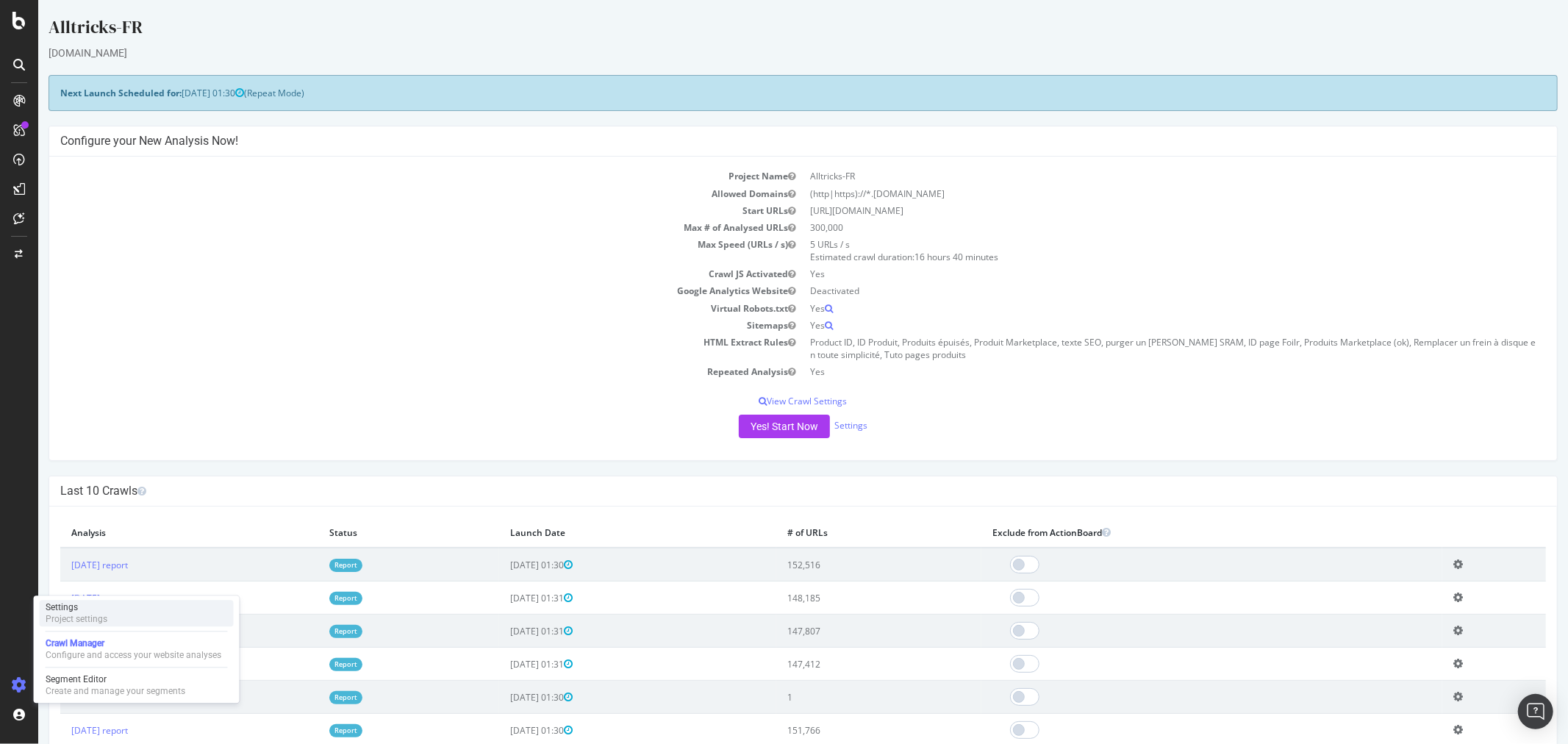
click at [110, 608] on div "Settings Project settings" at bounding box center [136, 613] width 194 height 27
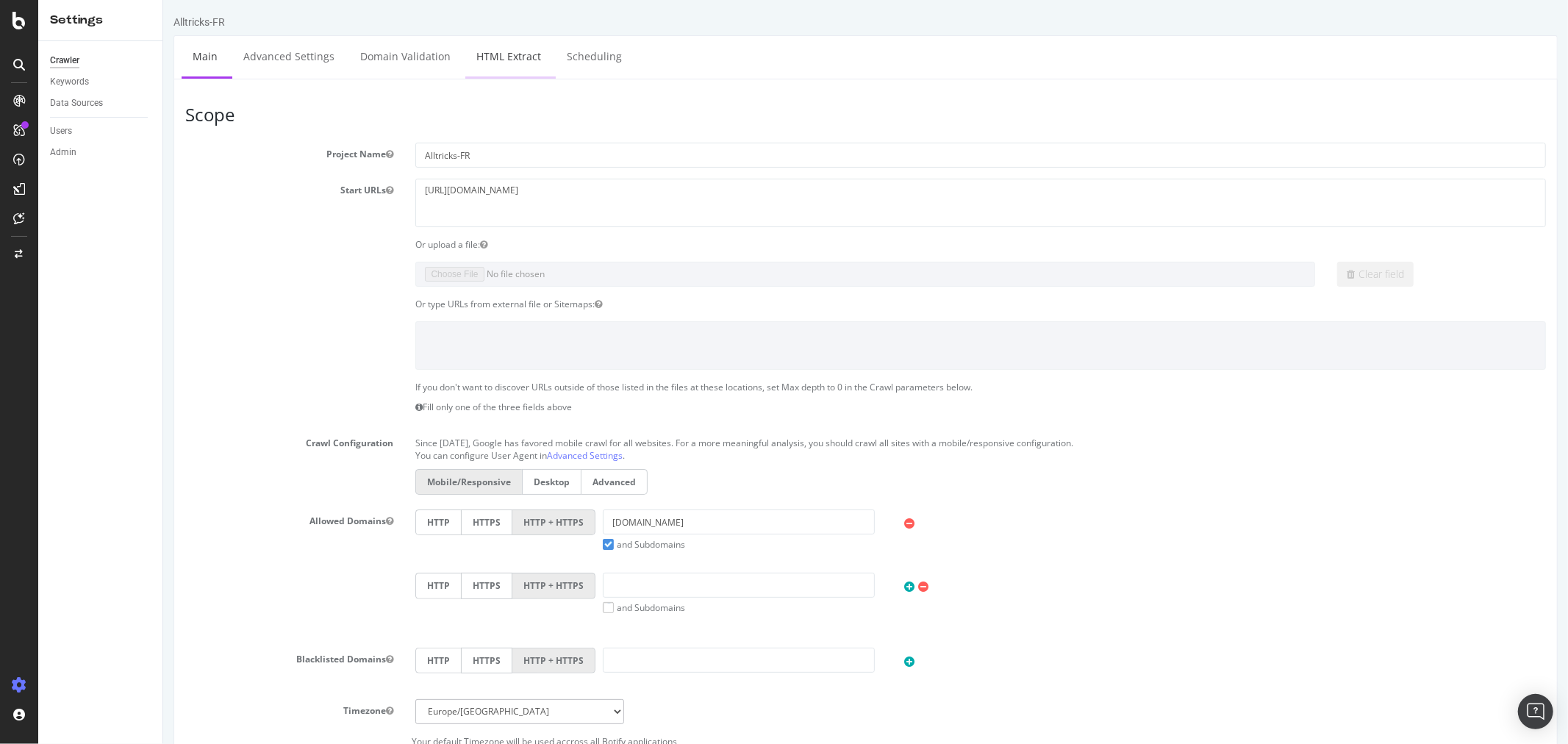
click at [500, 51] on link "HTML Extract" at bounding box center [508, 57] width 87 height 41
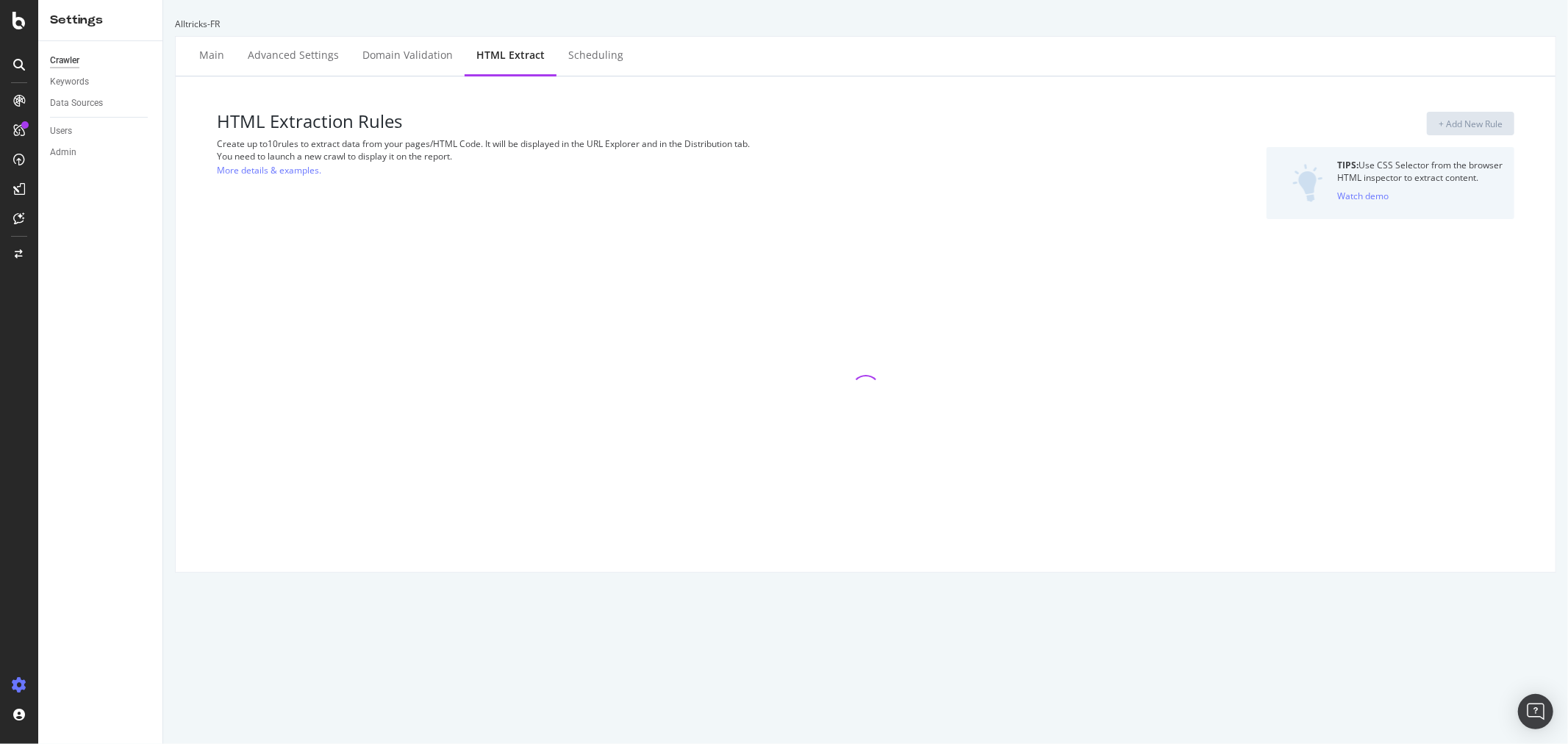
select select "i"
select select "exist"
select select "html.length"
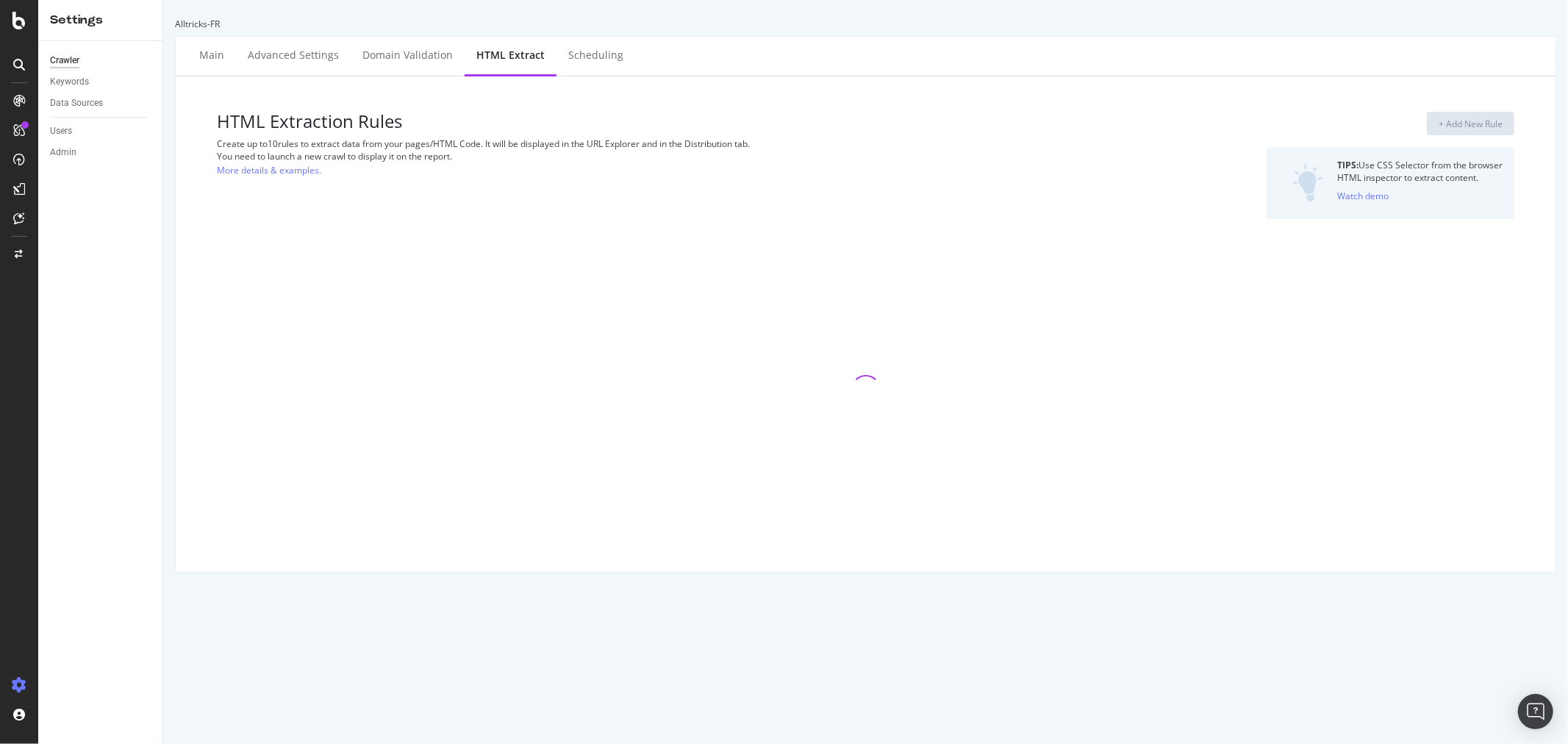
select select "exist"
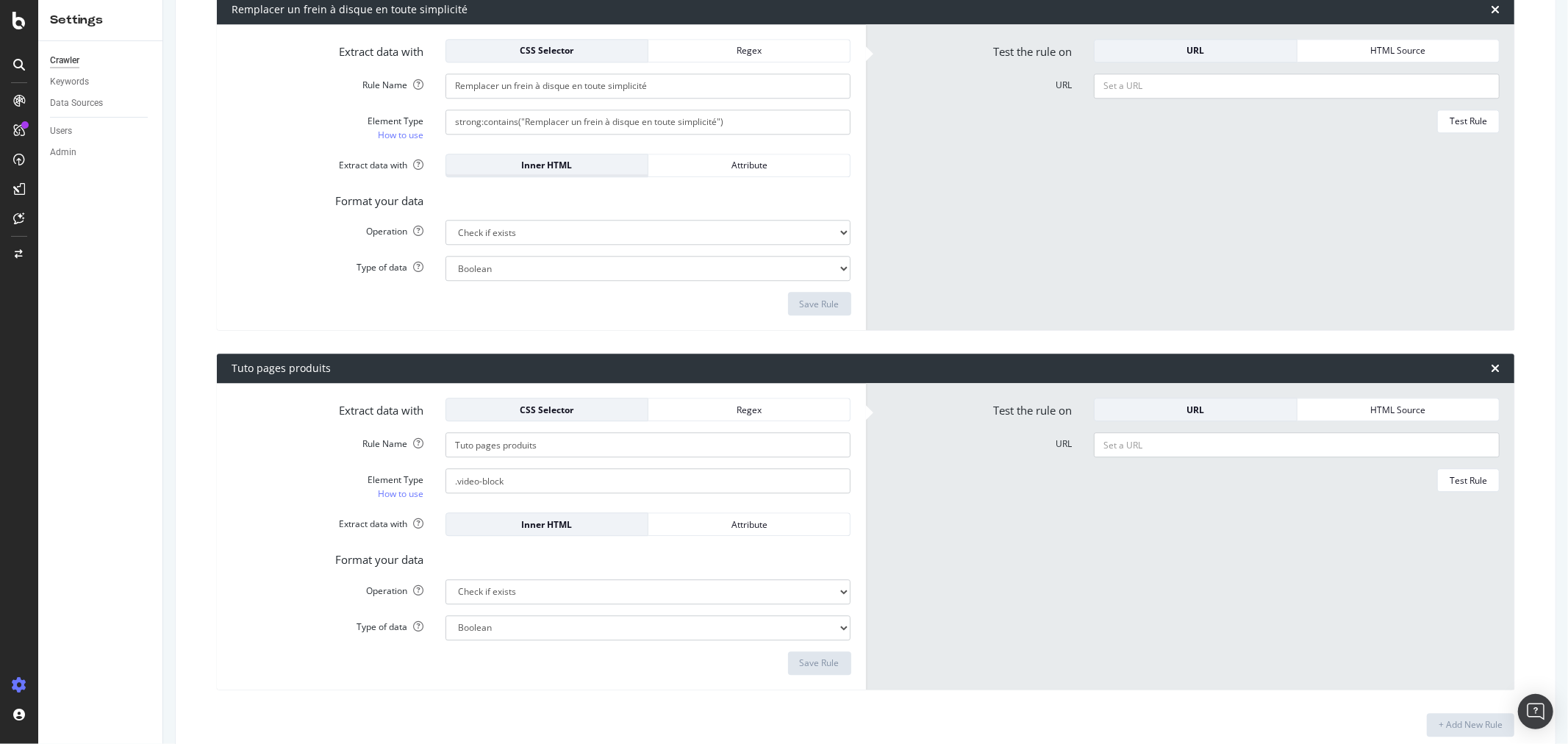
scroll to position [3197, 0]
